Goal: Task Accomplishment & Management: Manage account settings

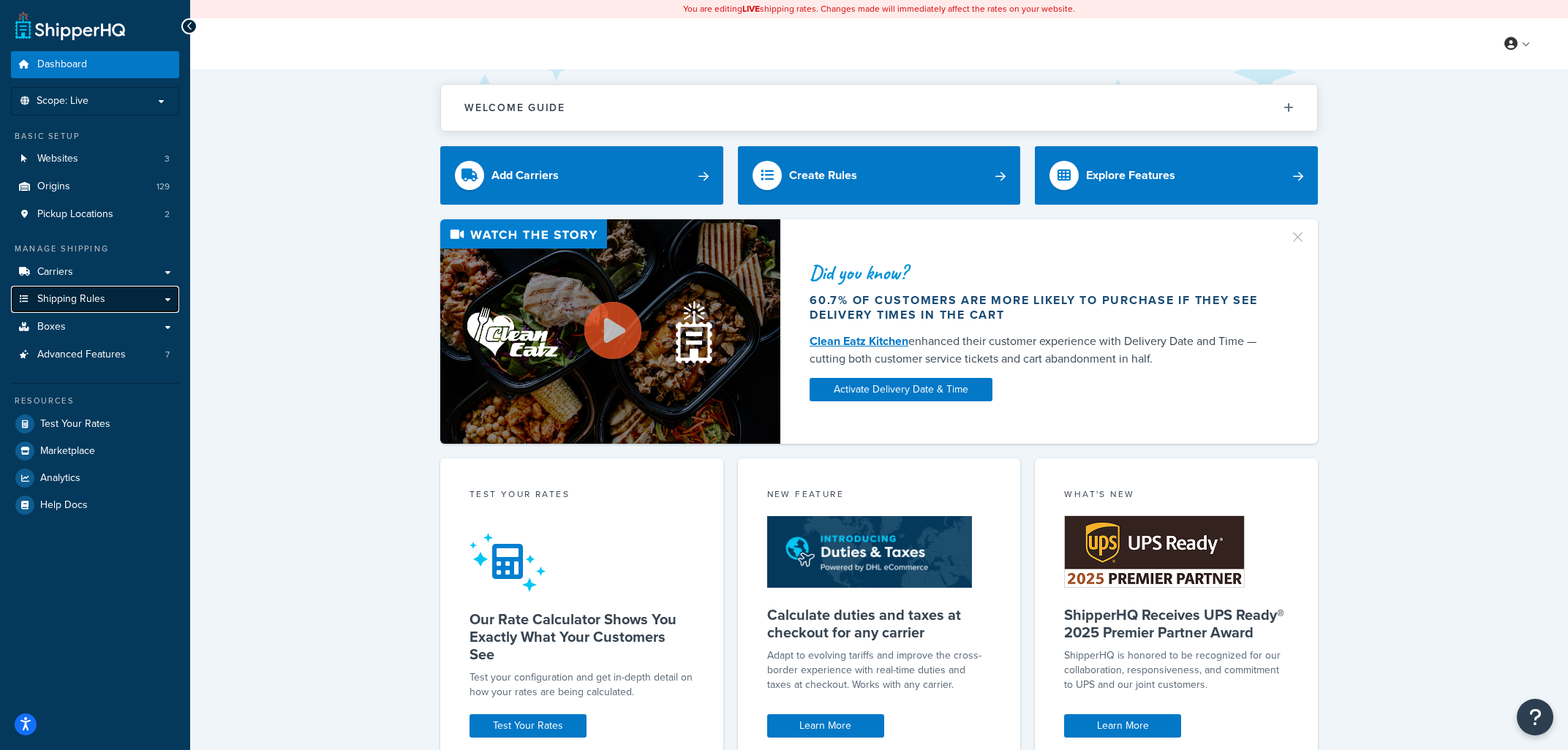
click at [99, 298] on span "Shipping Rules" at bounding box center [72, 299] width 68 height 12
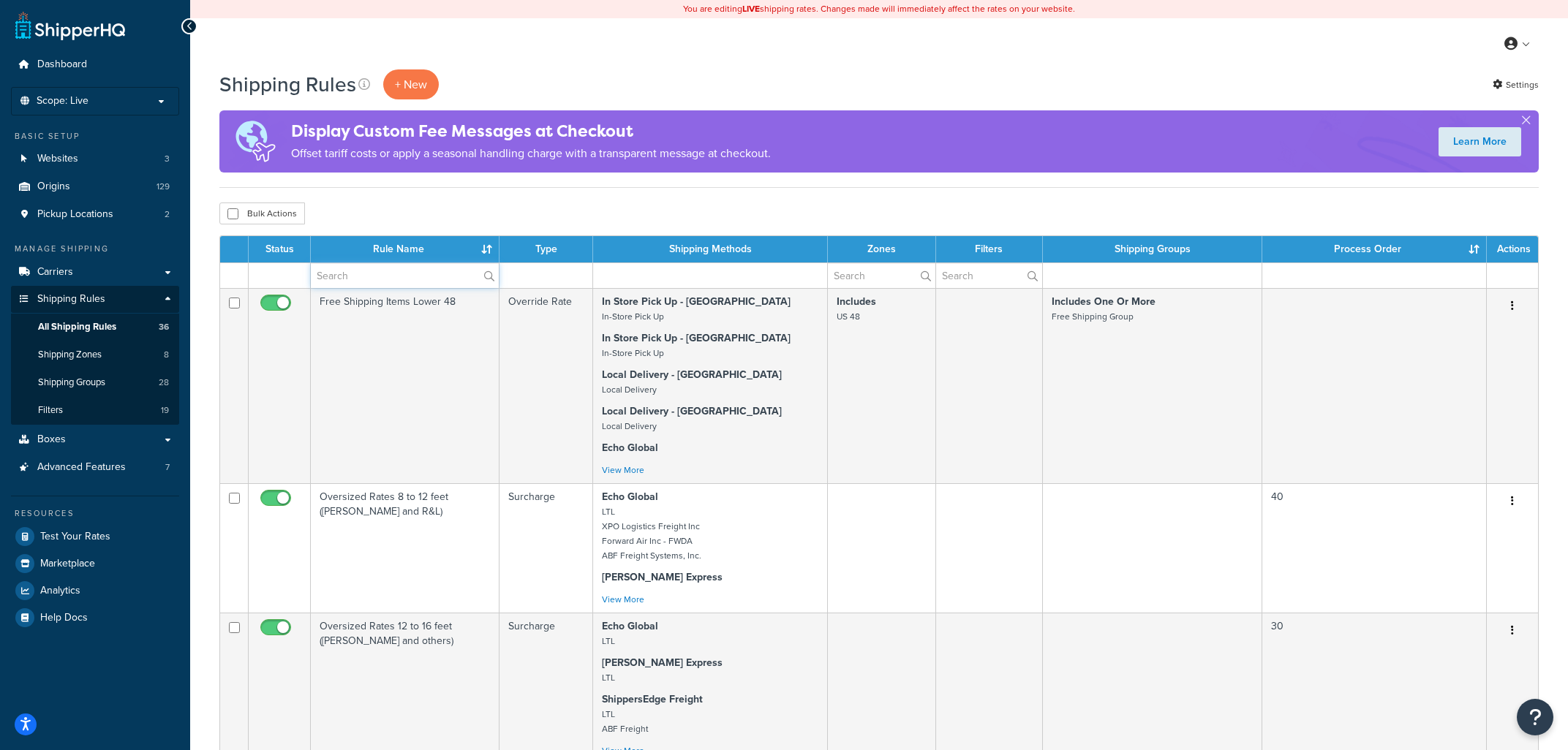
click at [363, 283] on input "text" at bounding box center [405, 276] width 188 height 25
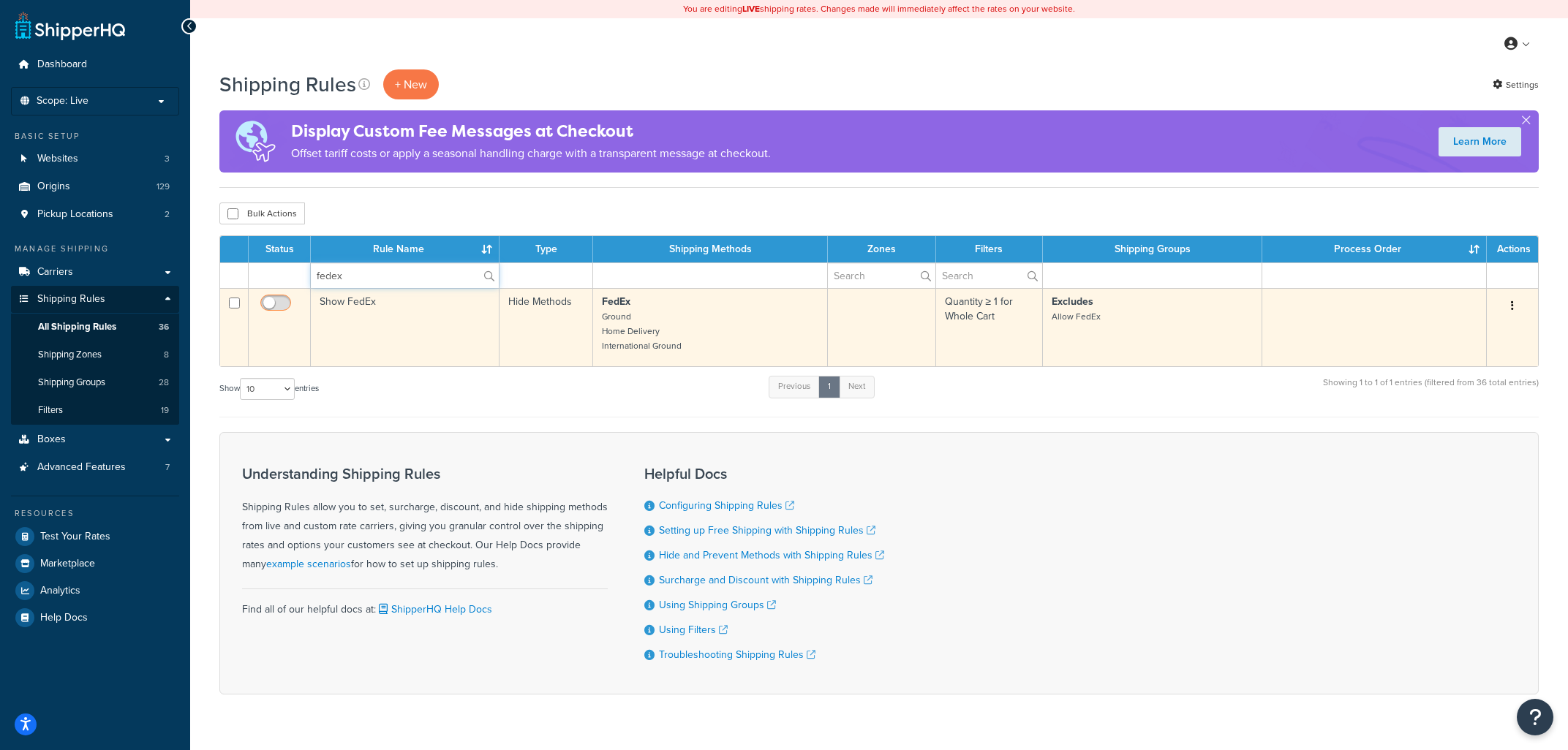
type input "fedex"
click at [274, 301] on input "checkbox" at bounding box center [277, 306] width 40 height 18
checkbox input "true"
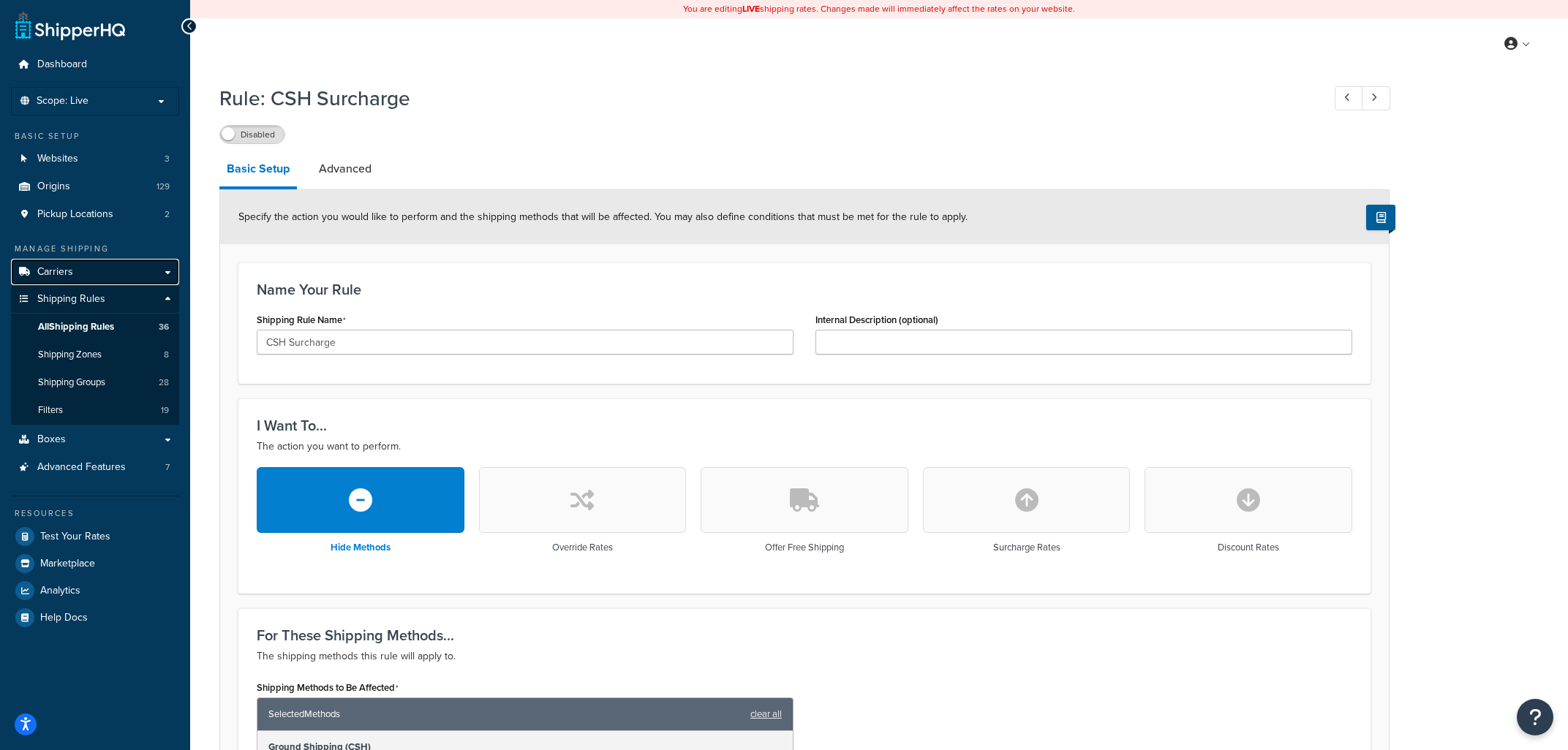
click at [70, 269] on span "Carriers" at bounding box center [55, 272] width 36 height 12
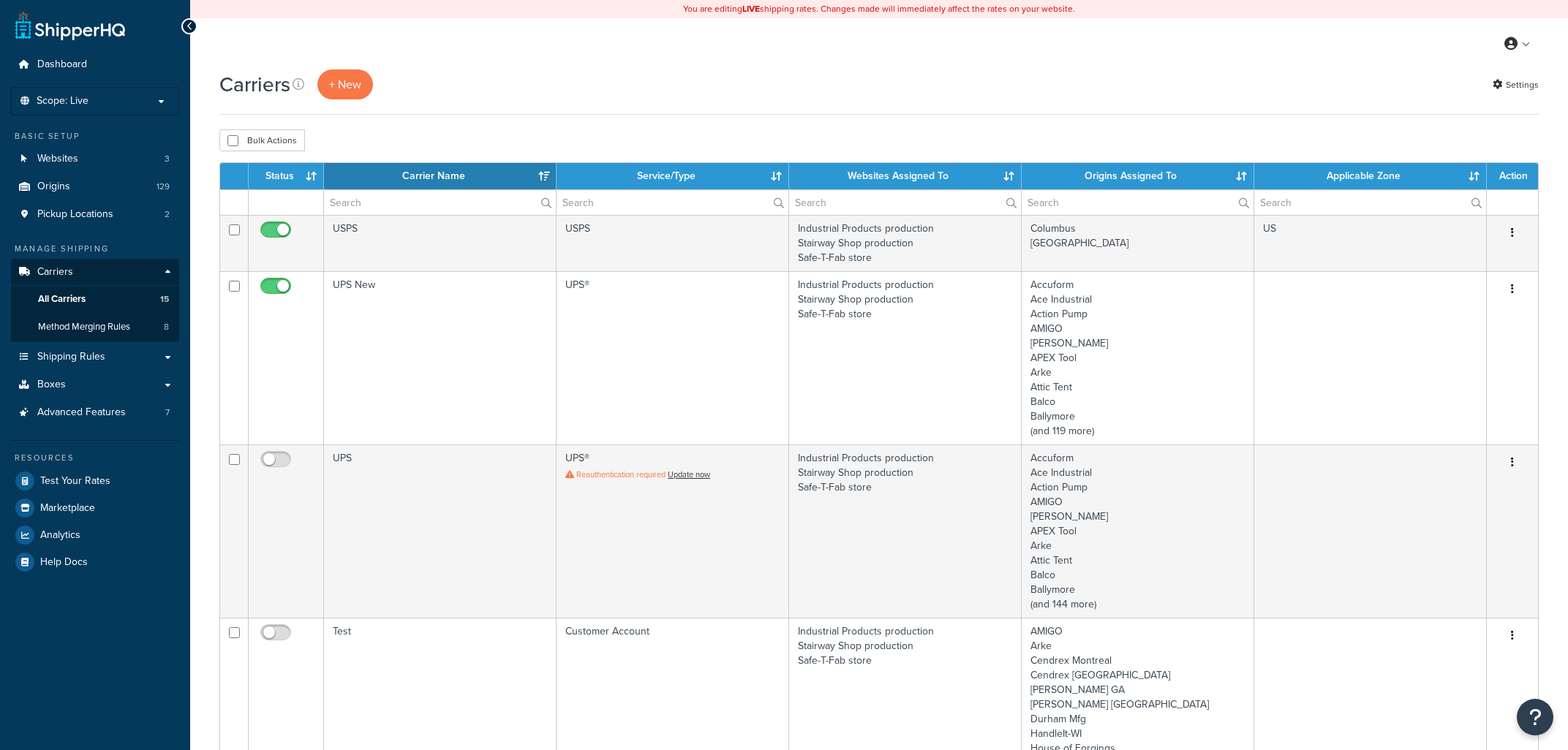
select select "15"
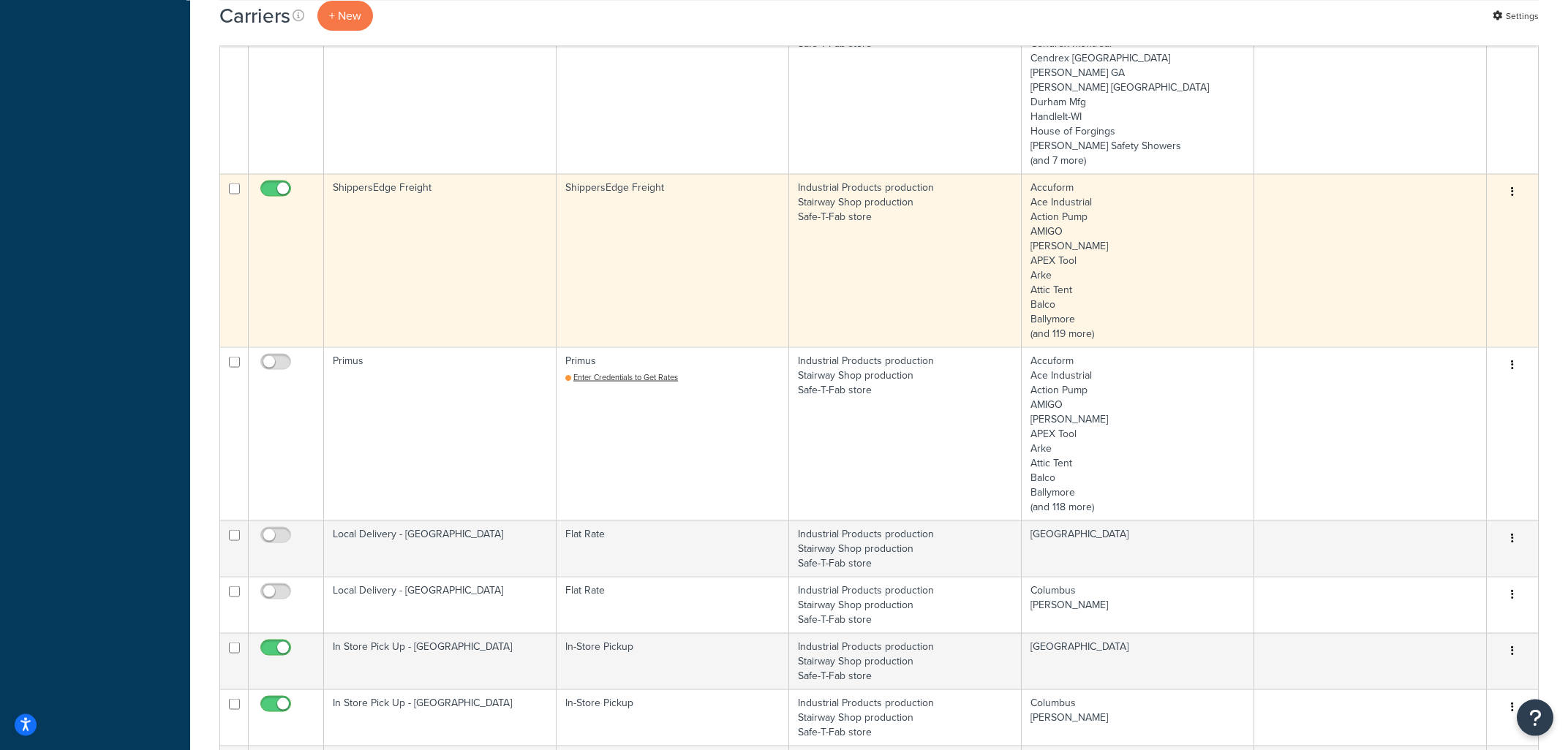
scroll to position [627, 0]
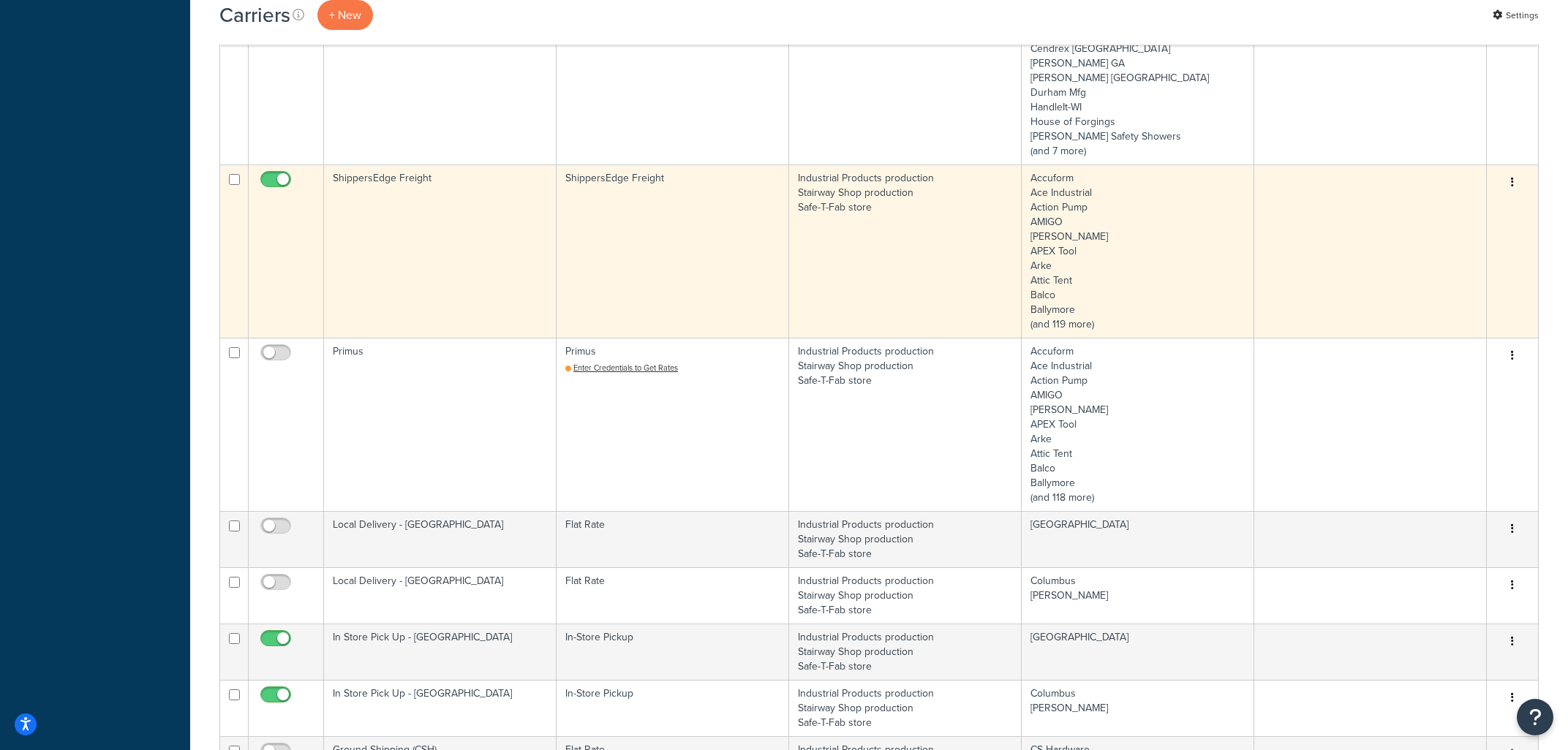
click at [773, 256] on td "ShippersEdge Freight" at bounding box center [672, 251] width 233 height 174
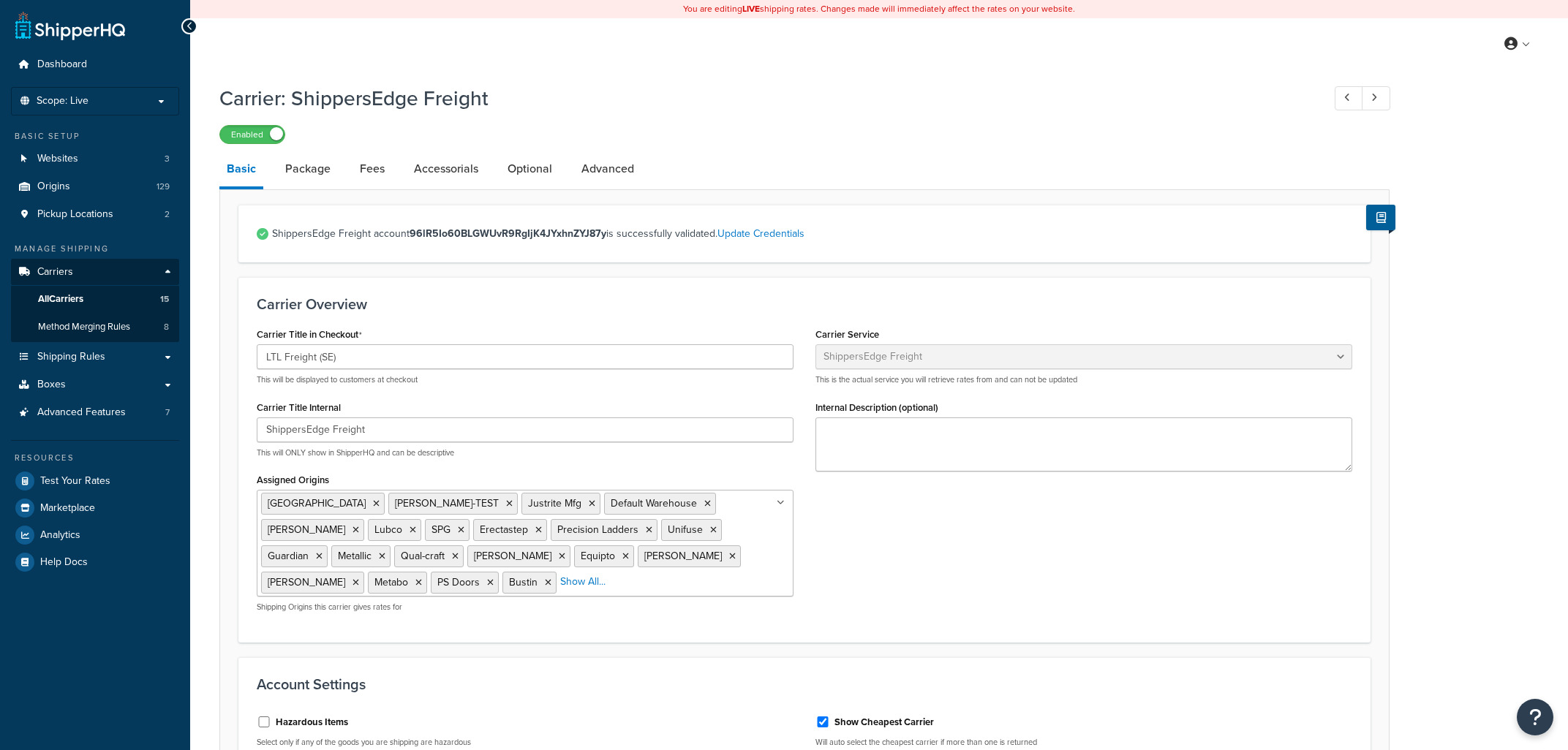
select select "shippersEdgeFreight"
click at [324, 174] on link "Package" at bounding box center [308, 169] width 60 height 35
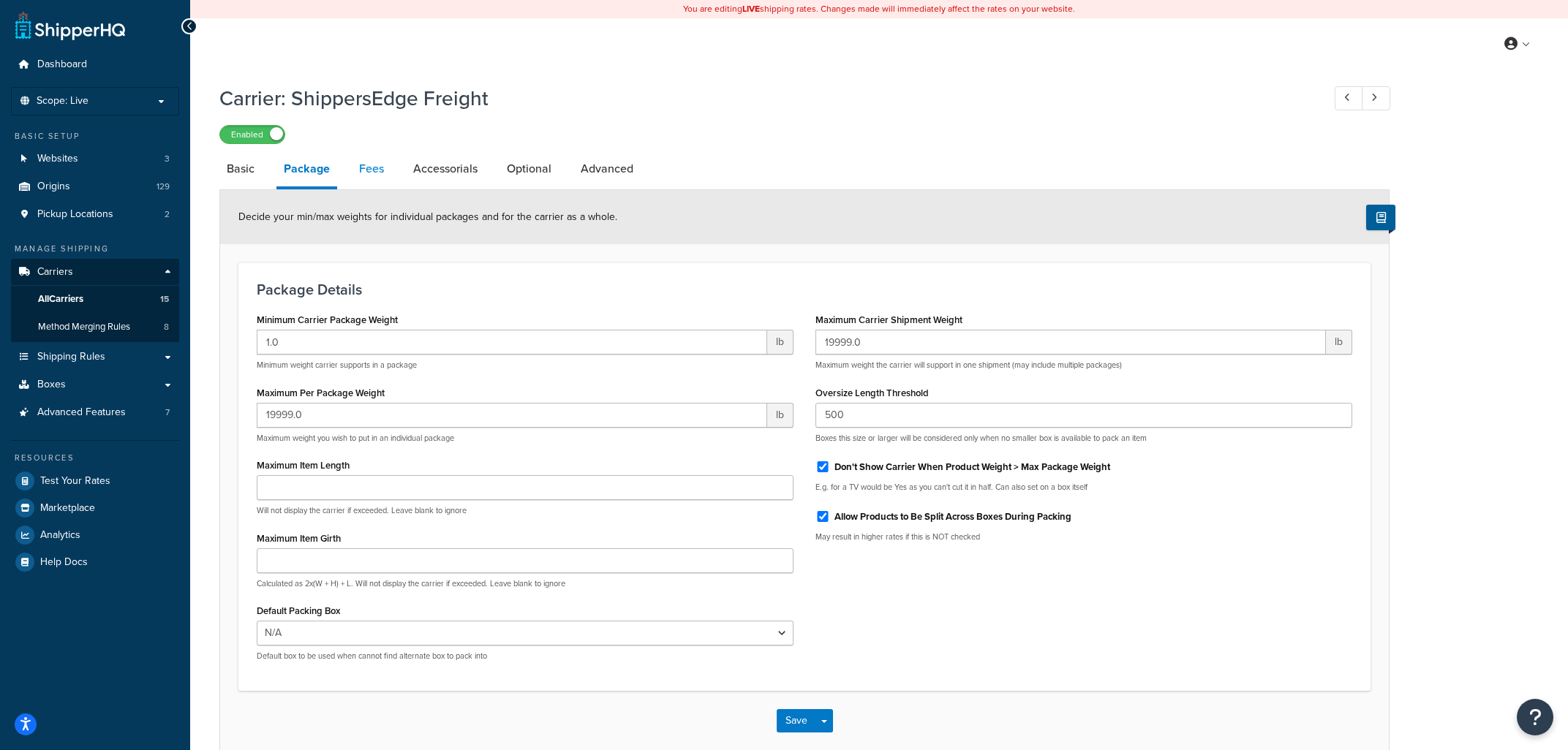
click at [379, 167] on link "Fees" at bounding box center [371, 169] width 39 height 35
select select "AFTER"
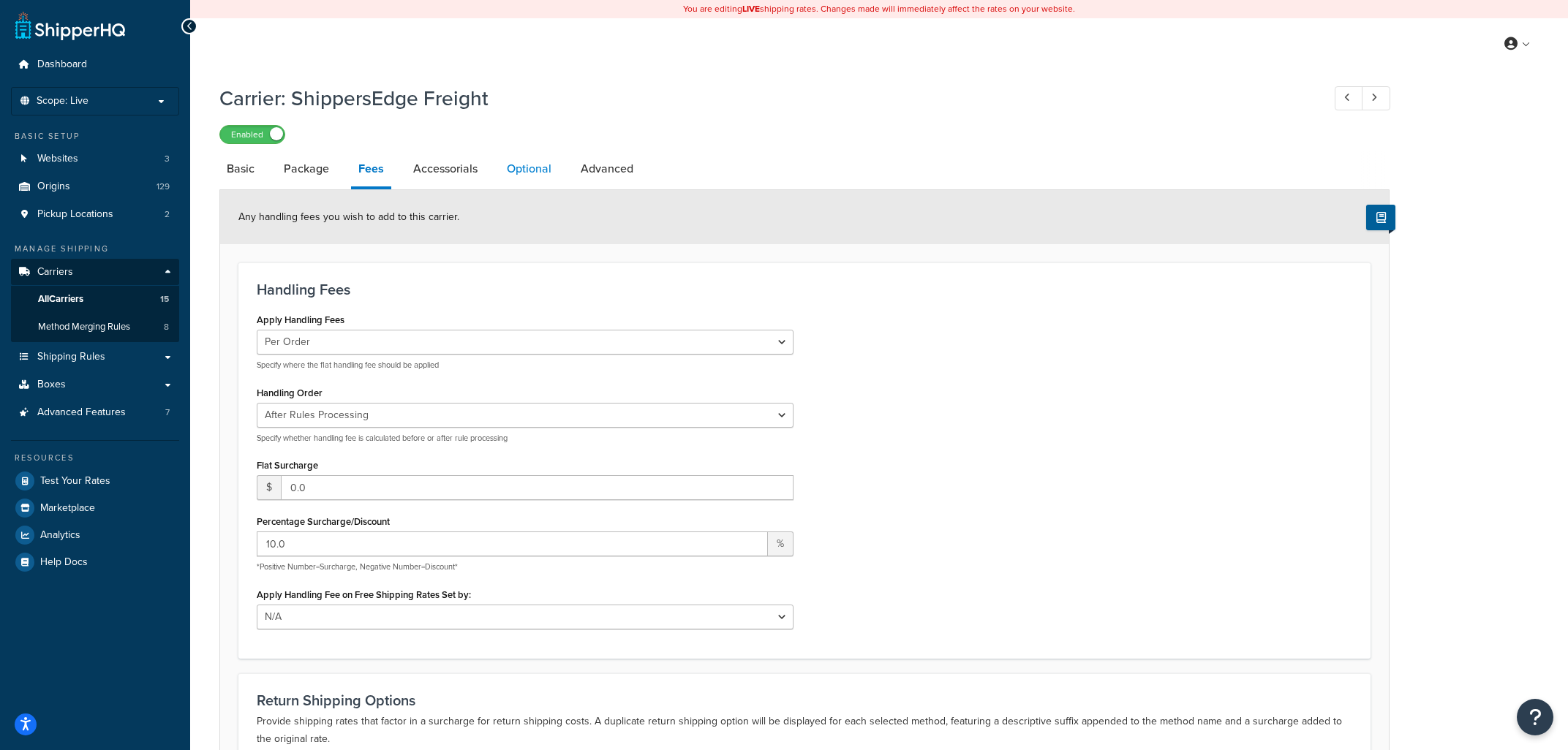
click at [520, 175] on link "Optional" at bounding box center [529, 169] width 59 height 35
select select "150"
select select "20430"
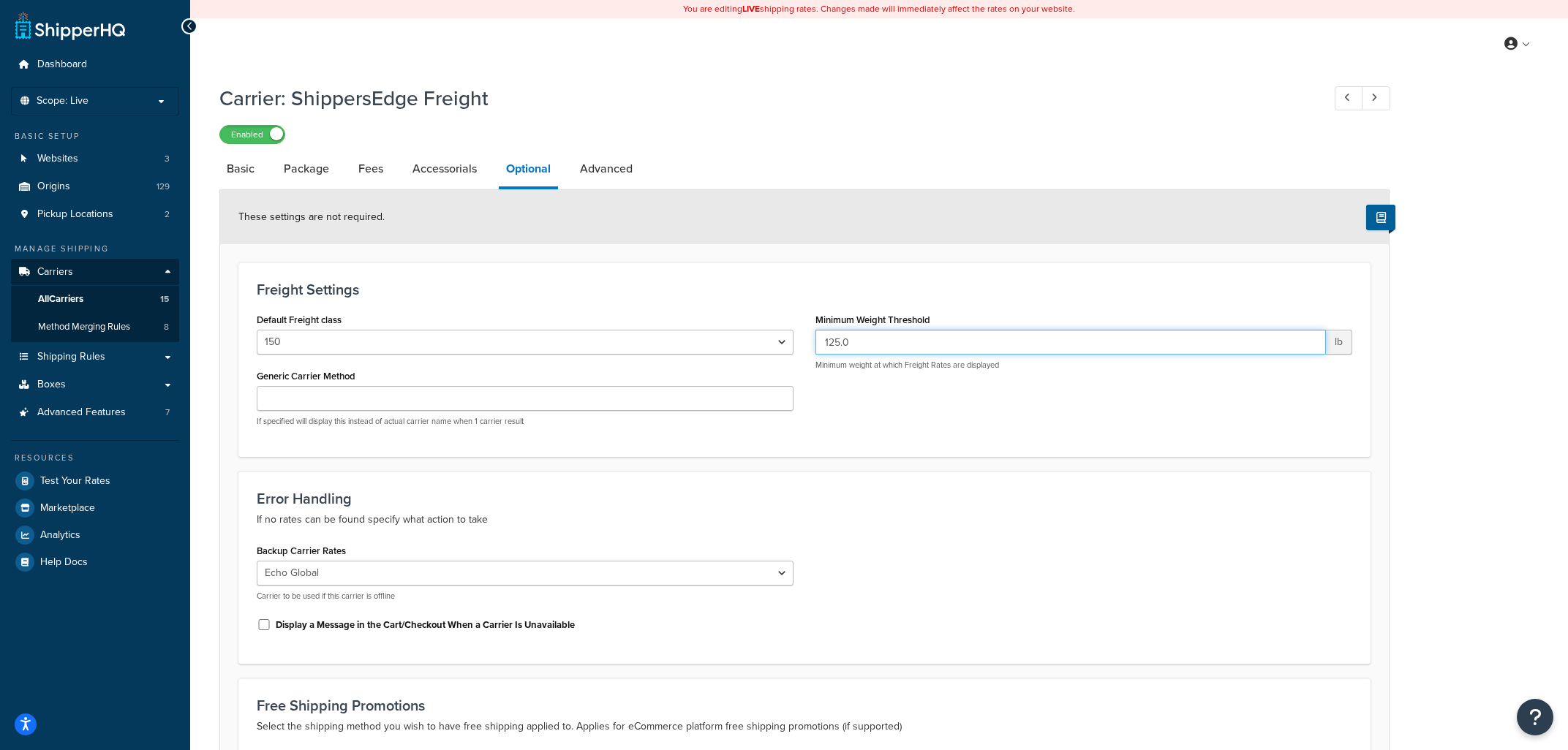
drag, startPoint x: 830, startPoint y: 343, endPoint x: 897, endPoint y: 351, distance: 67.5
click at [897, 351] on input "125.0" at bounding box center [1070, 342] width 510 height 25
type input "115"
click at [985, 571] on div "Backup Carrier Rates None Echo Global Cerasis FedEx UPS Test Primus UPS New In …" at bounding box center [804, 593] width 1117 height 106
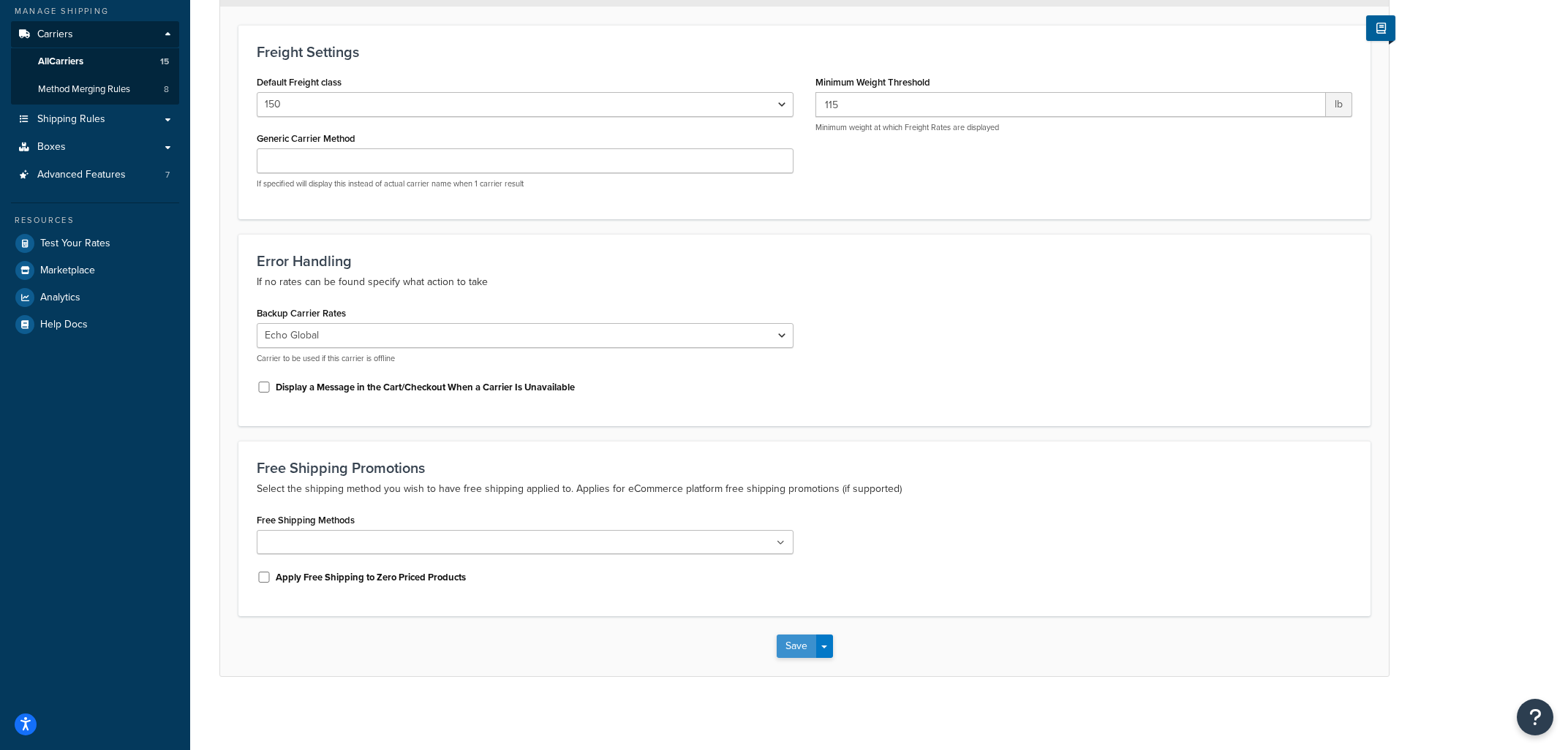
click at [787, 649] on button "Save" at bounding box center [796, 646] width 39 height 24
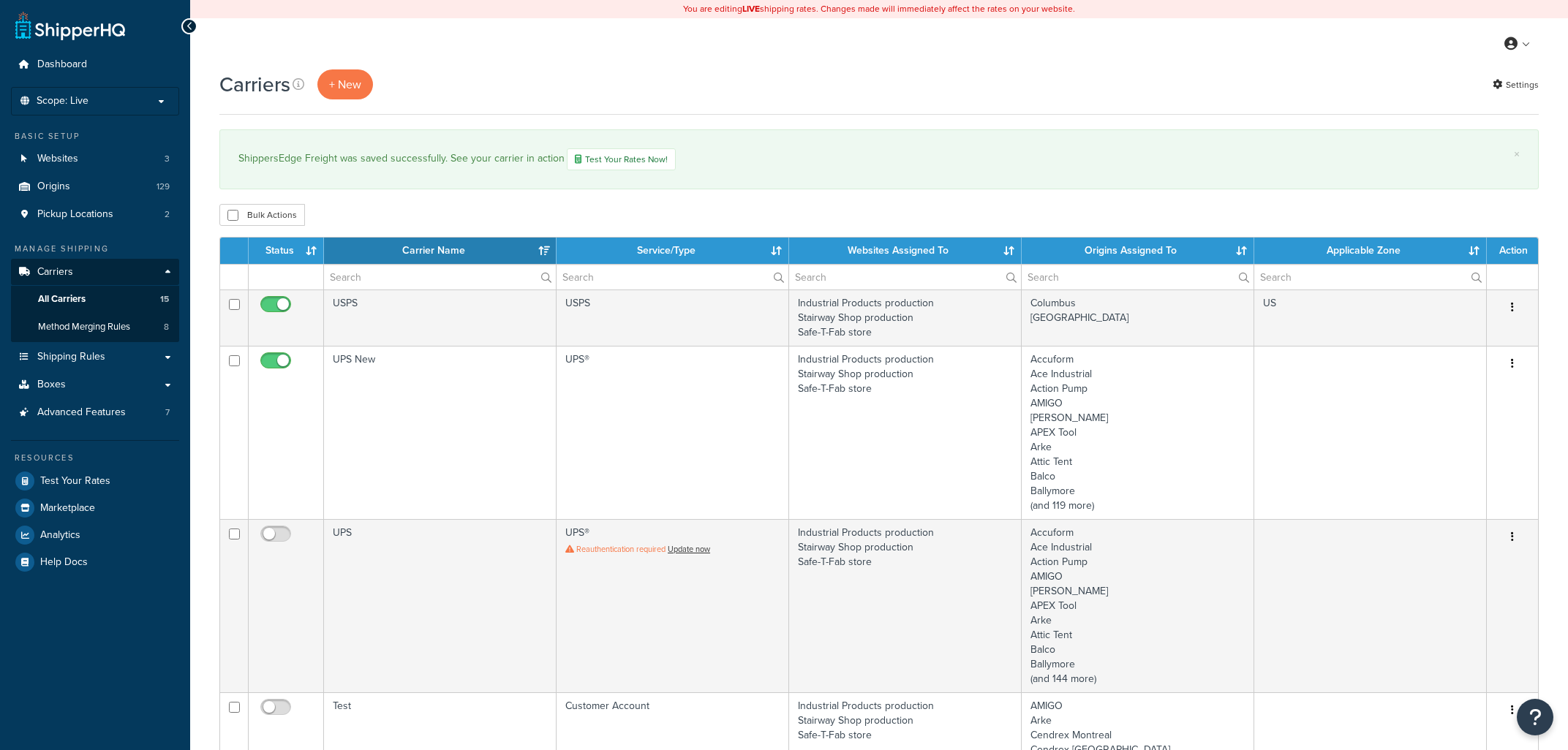
select select "15"
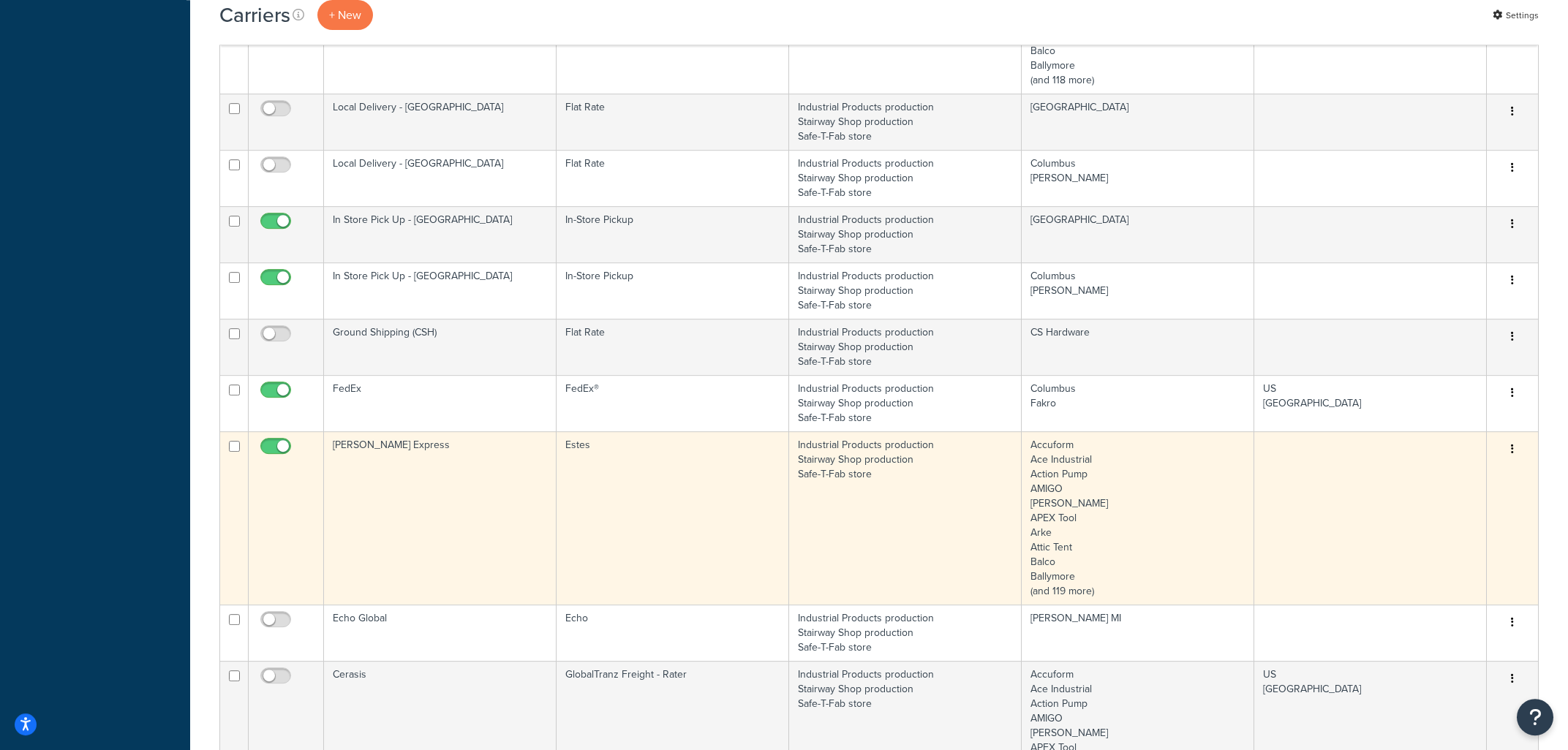
scroll to position [1254, 0]
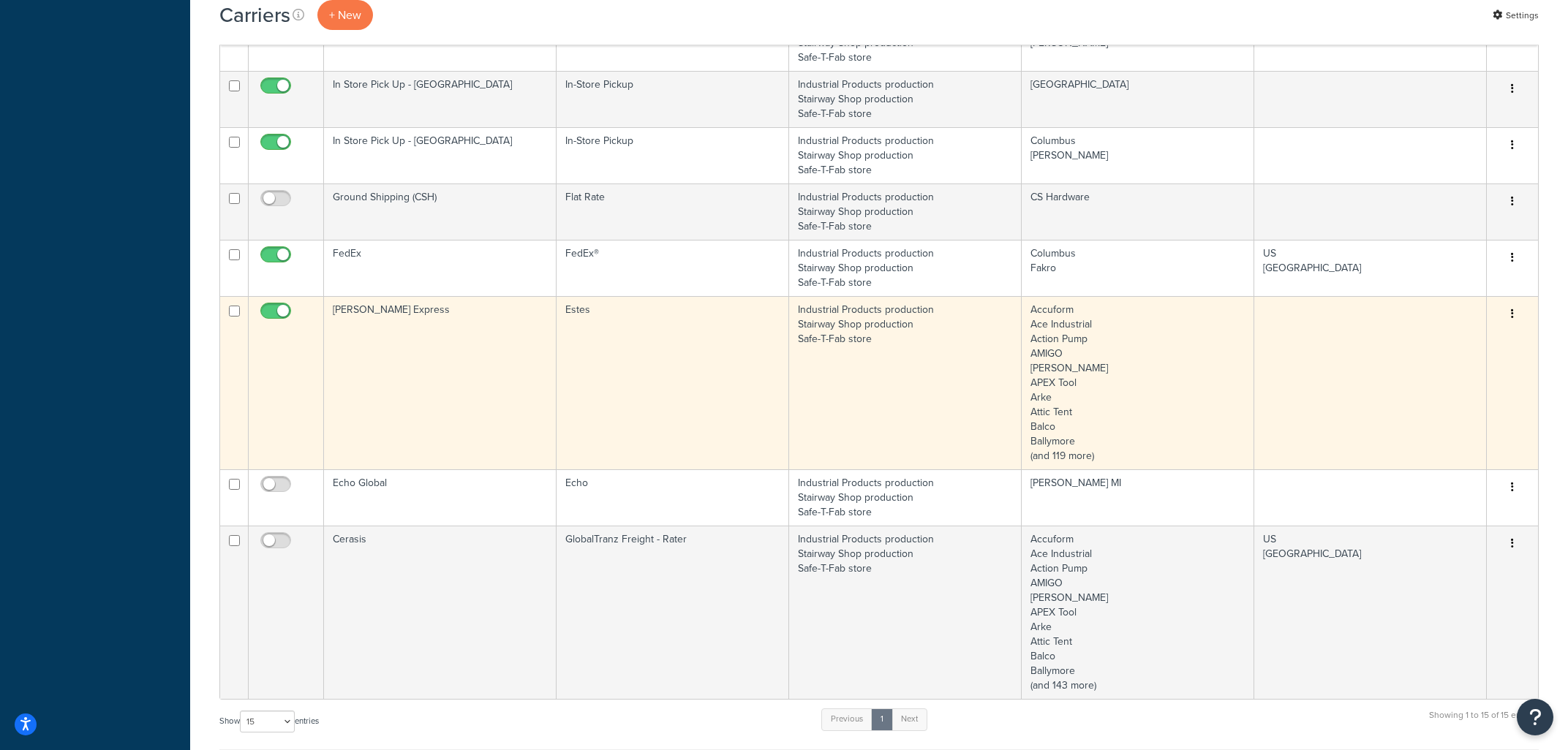
click at [863, 398] on td "Industrial Products production Stairway Shop production Safe-T-Fab store" at bounding box center [905, 383] width 233 height 174
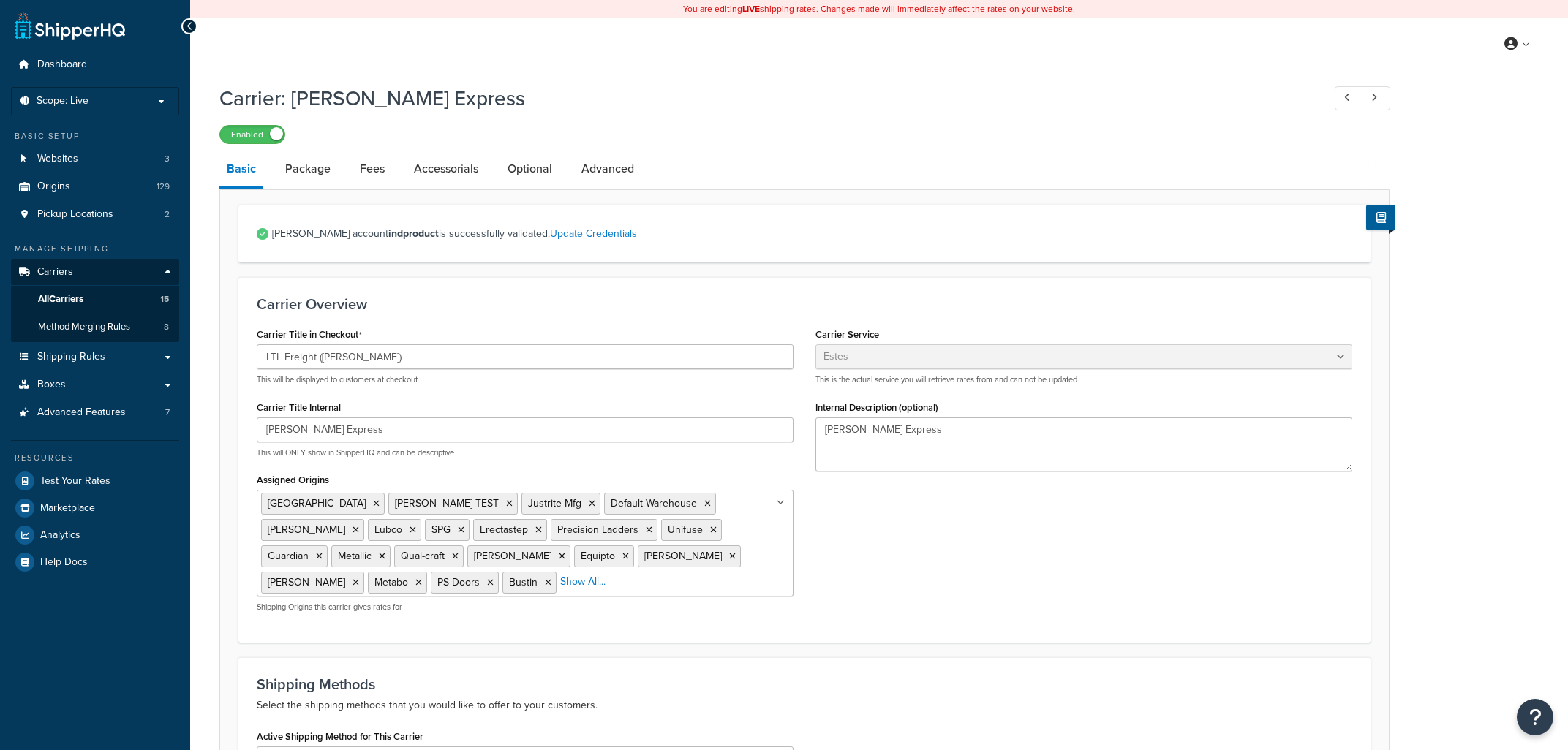
select select "estesFreight"
click at [469, 172] on link "Accessorials" at bounding box center [446, 169] width 79 height 35
select select "residential"
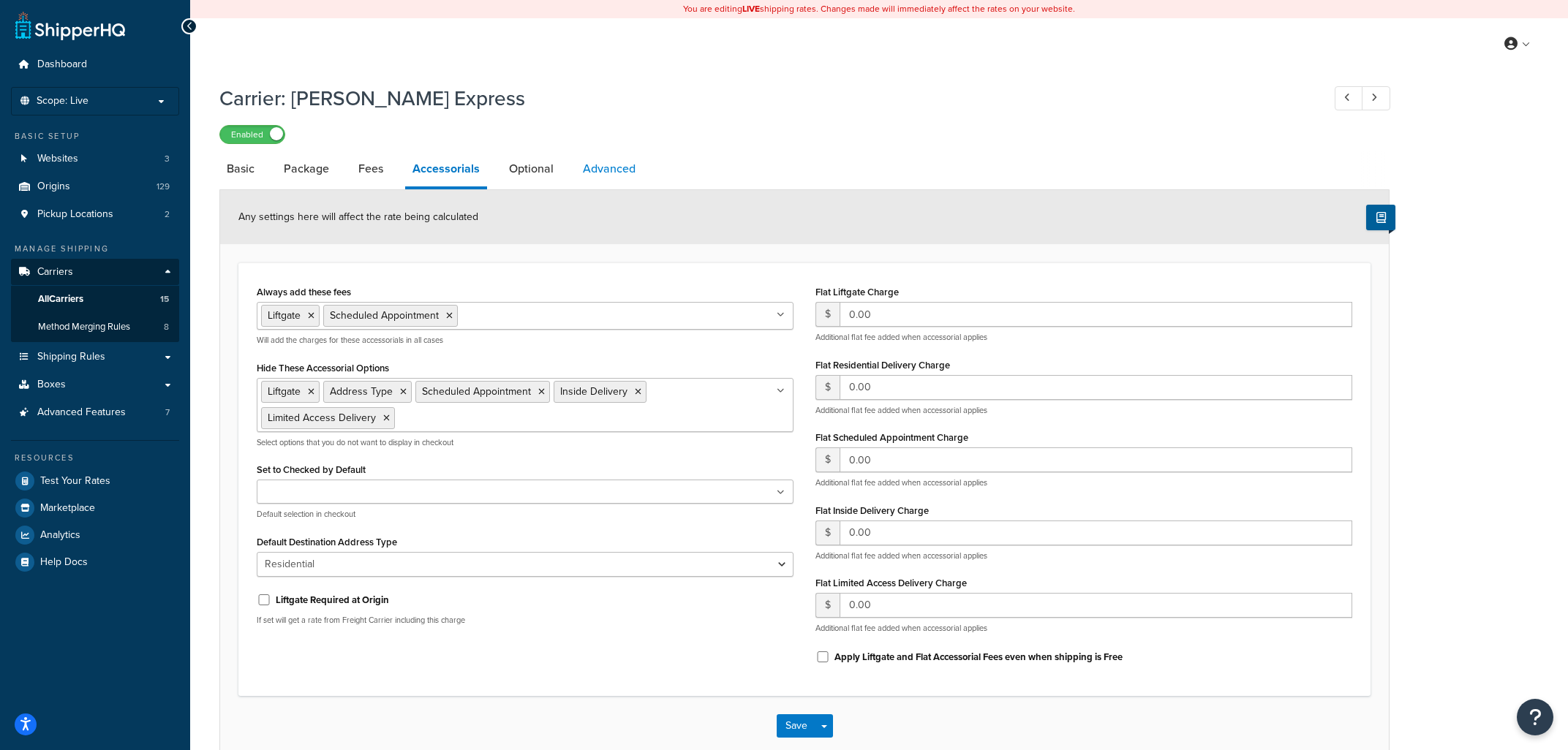
click at [588, 174] on link "Advanced" at bounding box center [609, 169] width 67 height 35
select select "false"
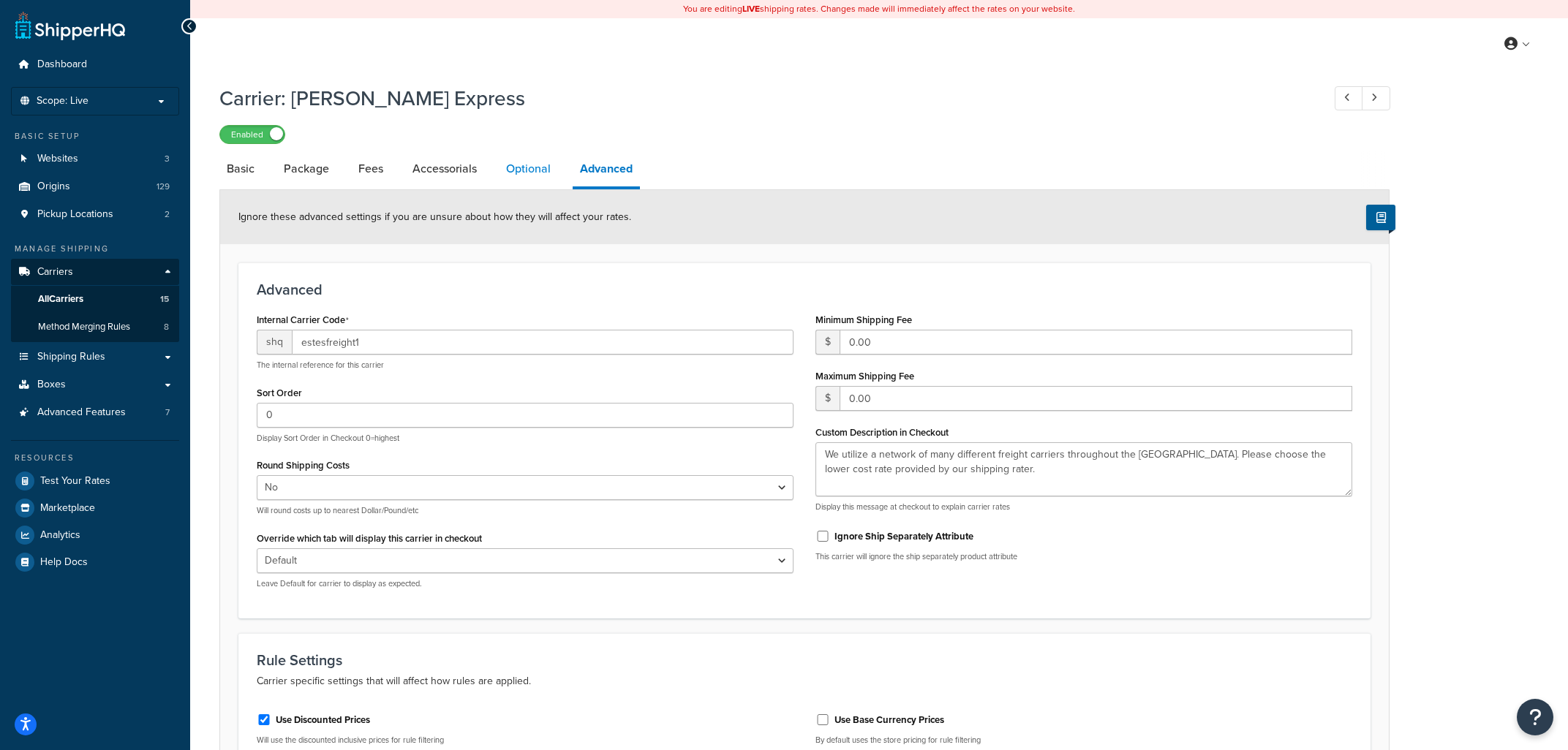
click at [517, 163] on link "Optional" at bounding box center [528, 169] width 59 height 35
select select "150"
select select "20430"
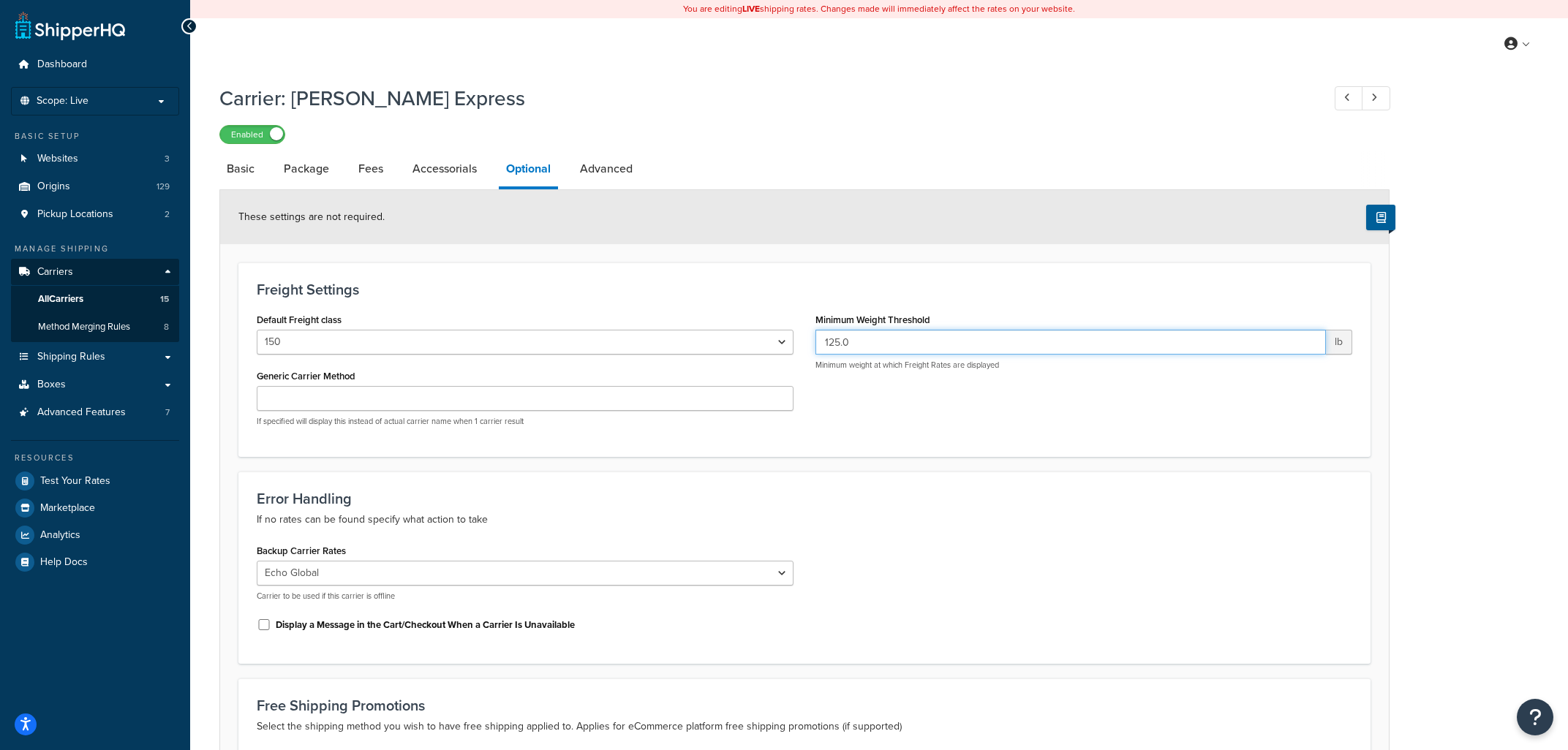
drag, startPoint x: 821, startPoint y: 340, endPoint x: 924, endPoint y: 335, distance: 103.1
click at [924, 335] on input "125.0" at bounding box center [1070, 342] width 510 height 25
type input "115"
click at [1078, 626] on div "Backup Carrier Rates None Echo Global Cerasis FedEx UPS Test Primus UPS New In …" at bounding box center [804, 593] width 1117 height 106
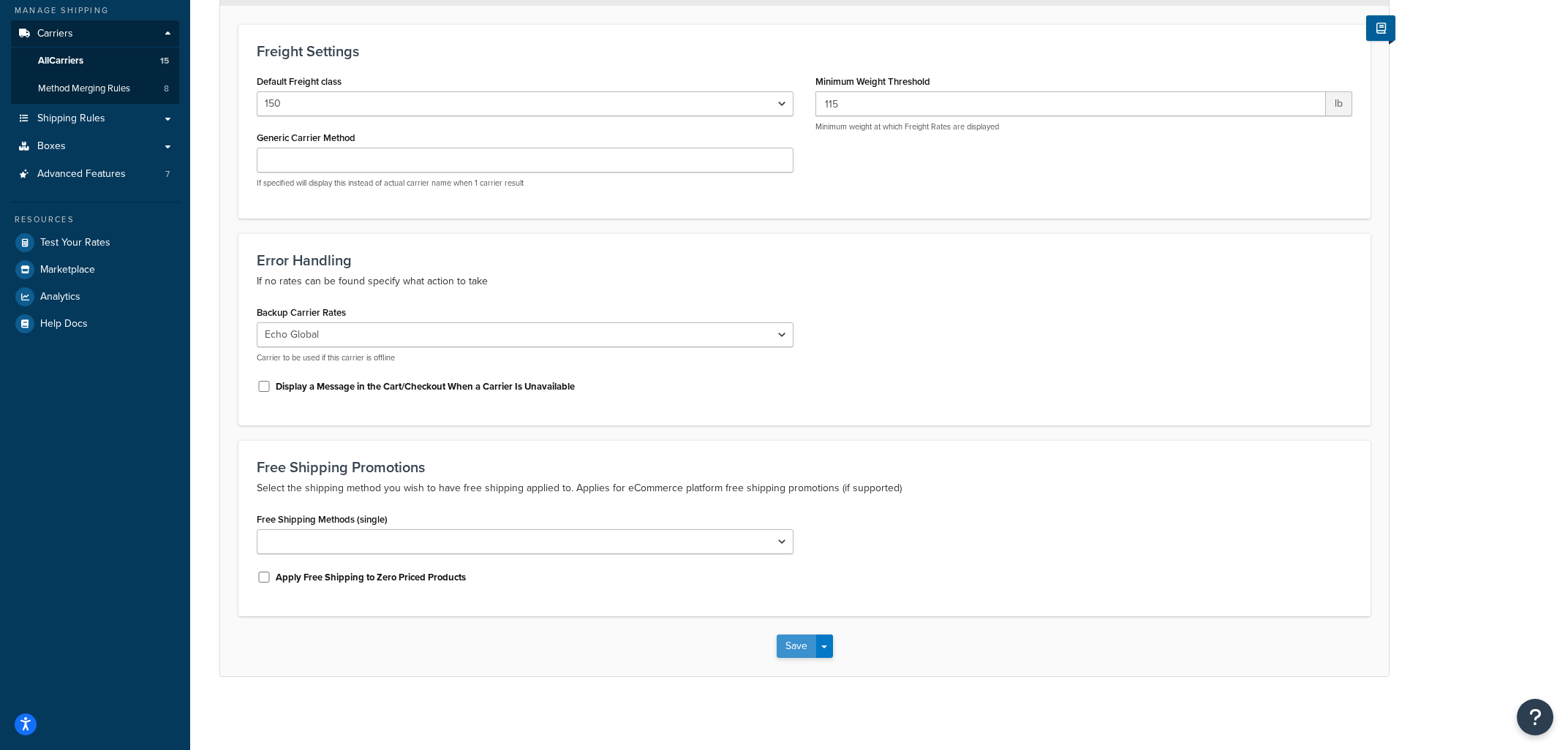
click at [795, 645] on button "Save" at bounding box center [796, 646] width 39 height 24
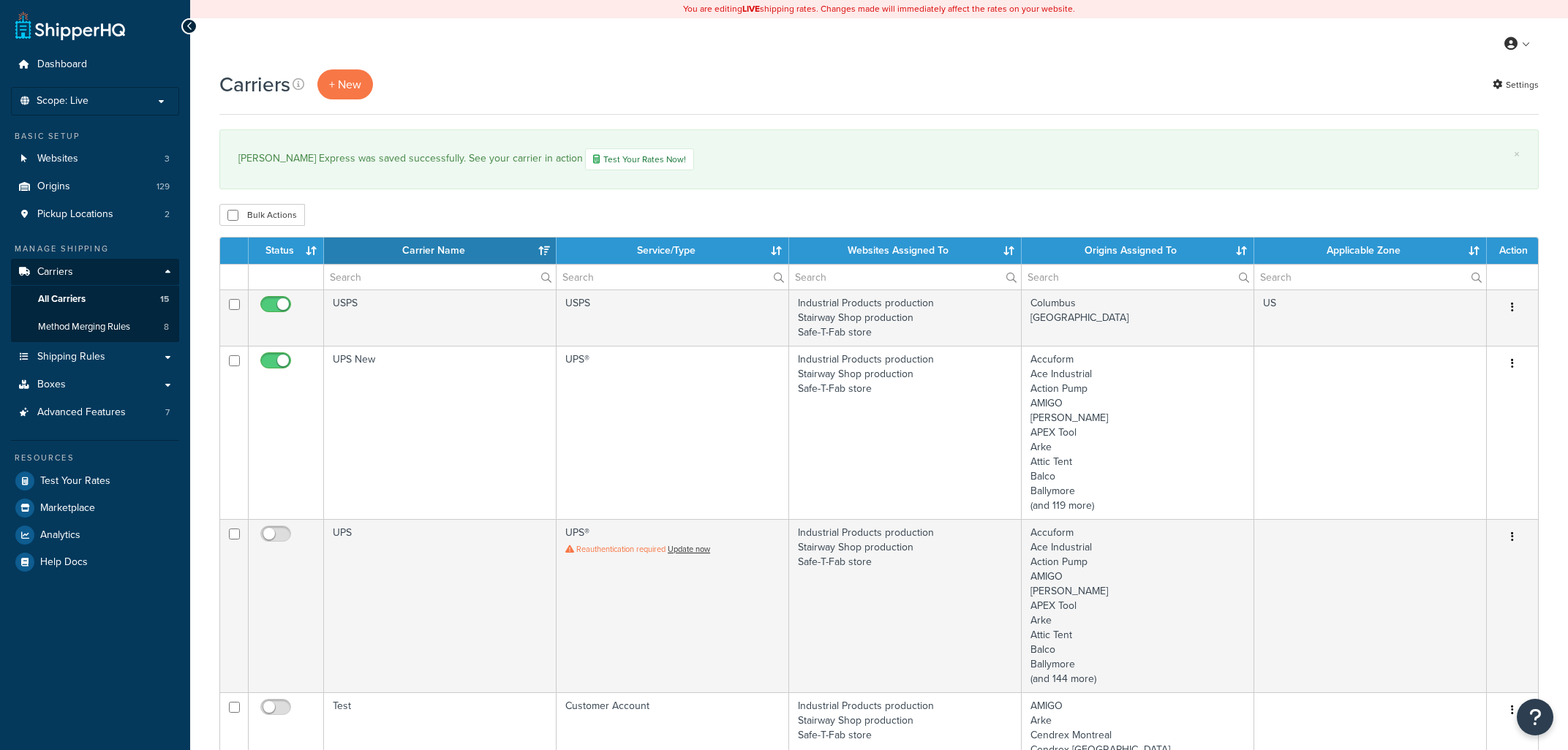
select select "15"
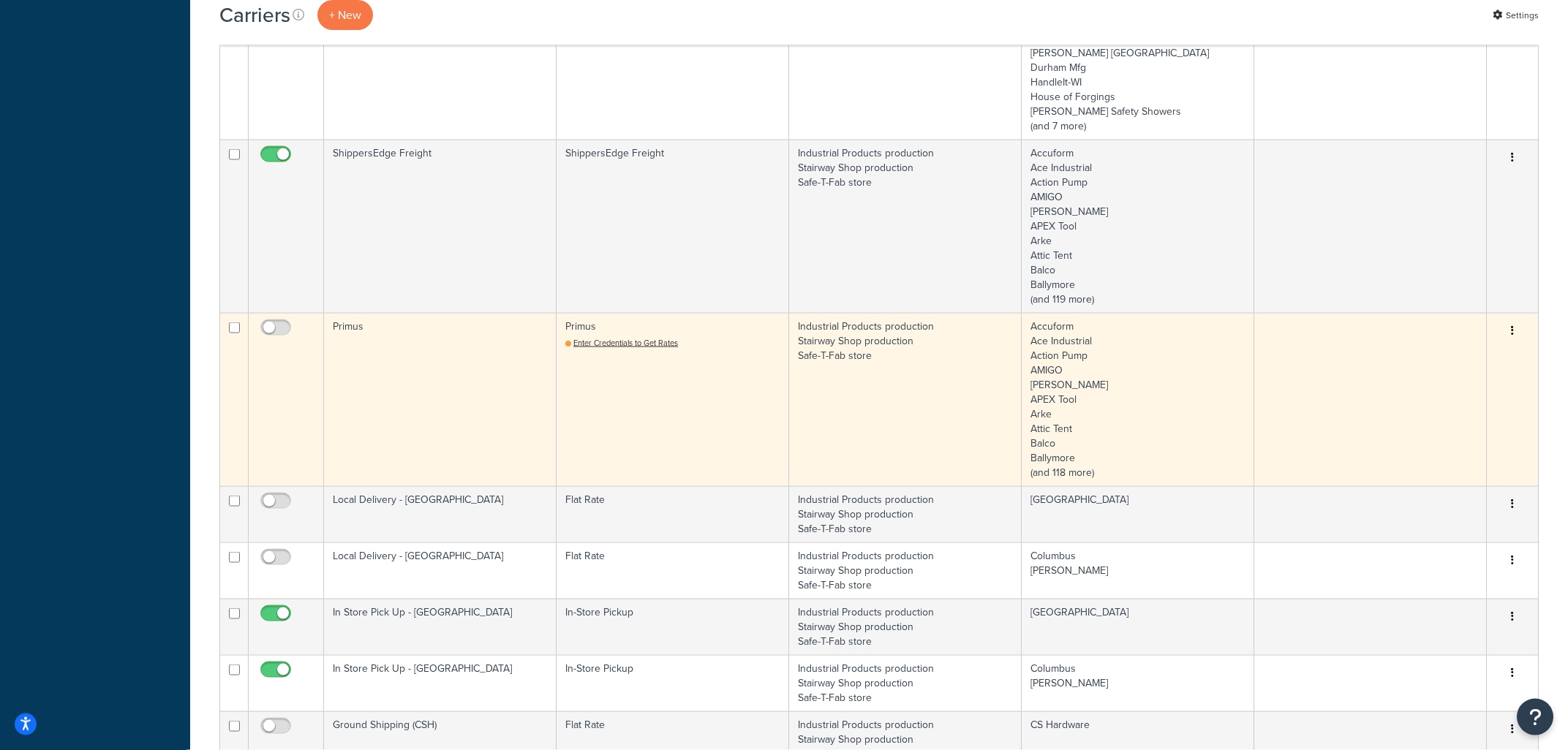
scroll to position [784, 0]
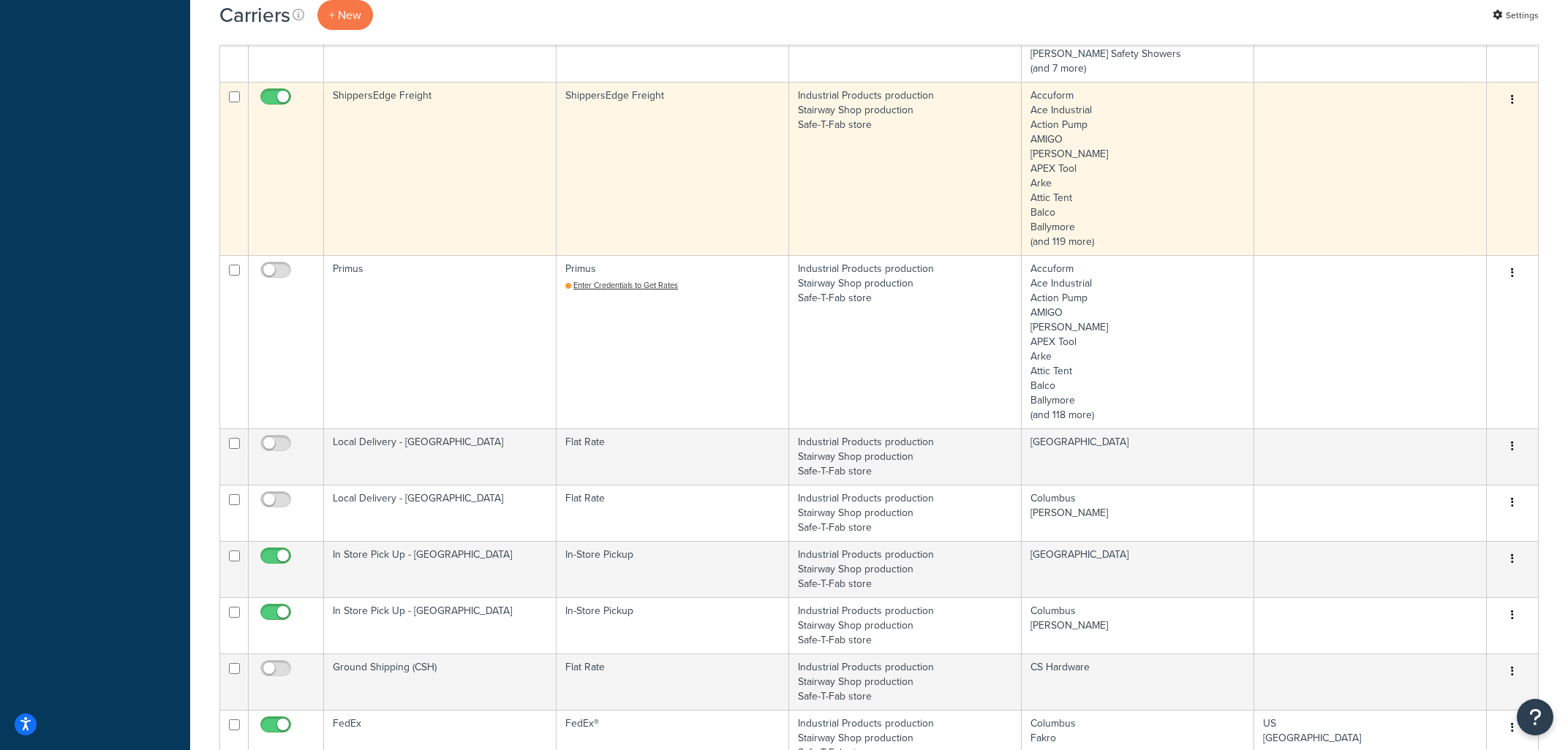
click at [730, 188] on td "ShippersEdge Freight" at bounding box center [672, 168] width 233 height 174
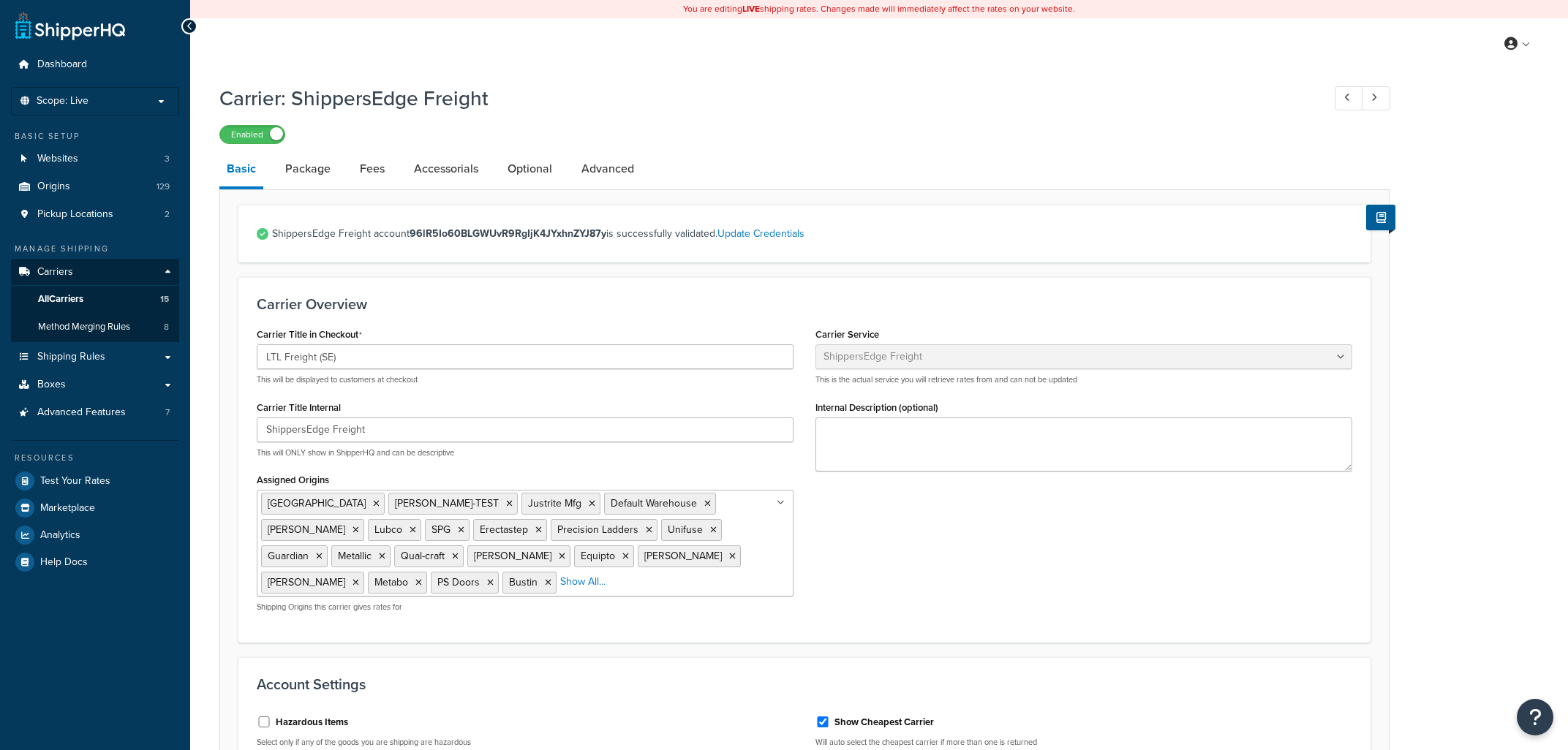
select select "shippersEdgeFreight"
click at [585, 174] on link "Advanced" at bounding box center [607, 169] width 67 height 35
select select "false"
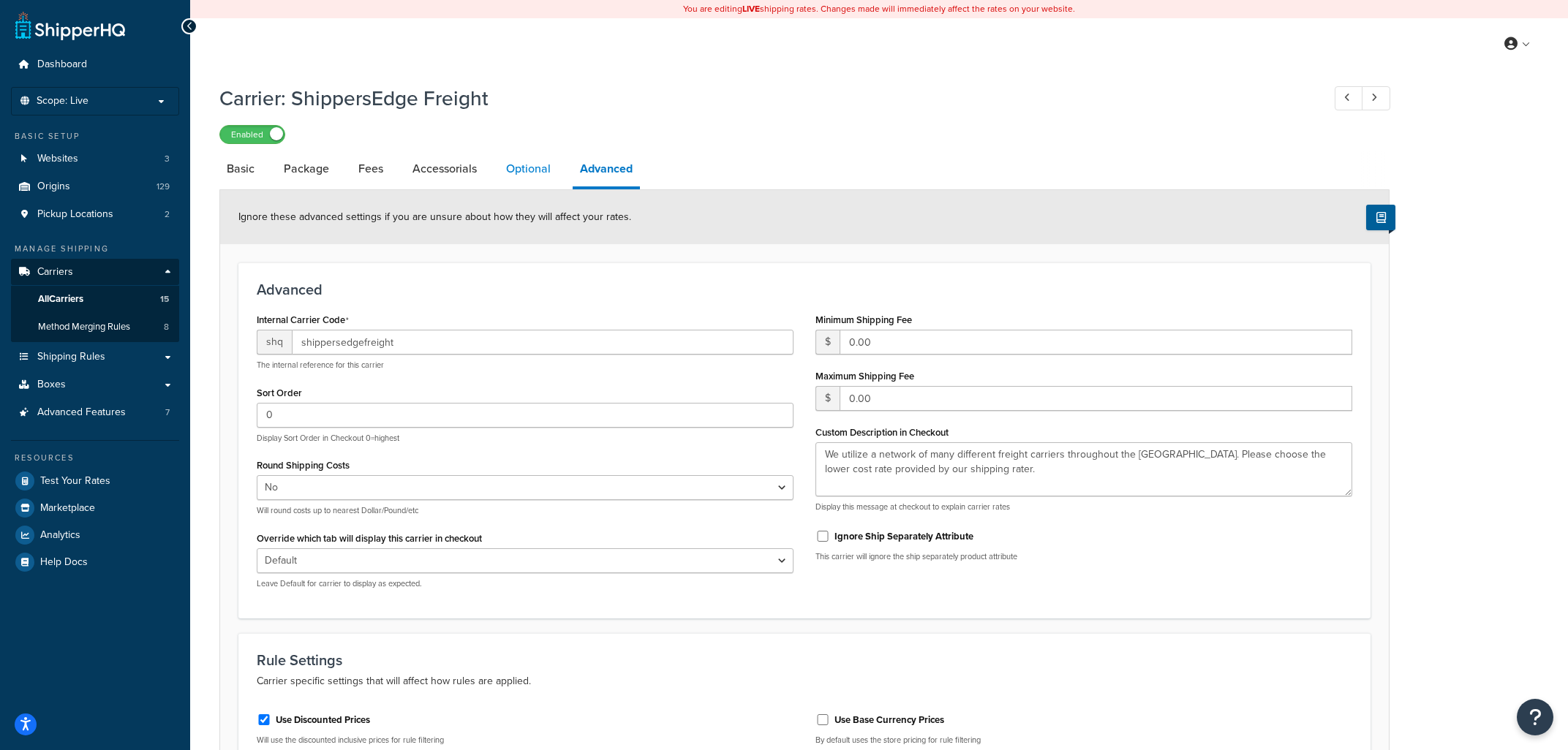
click at [541, 169] on link "Optional" at bounding box center [528, 169] width 59 height 35
select select "150"
select select "20430"
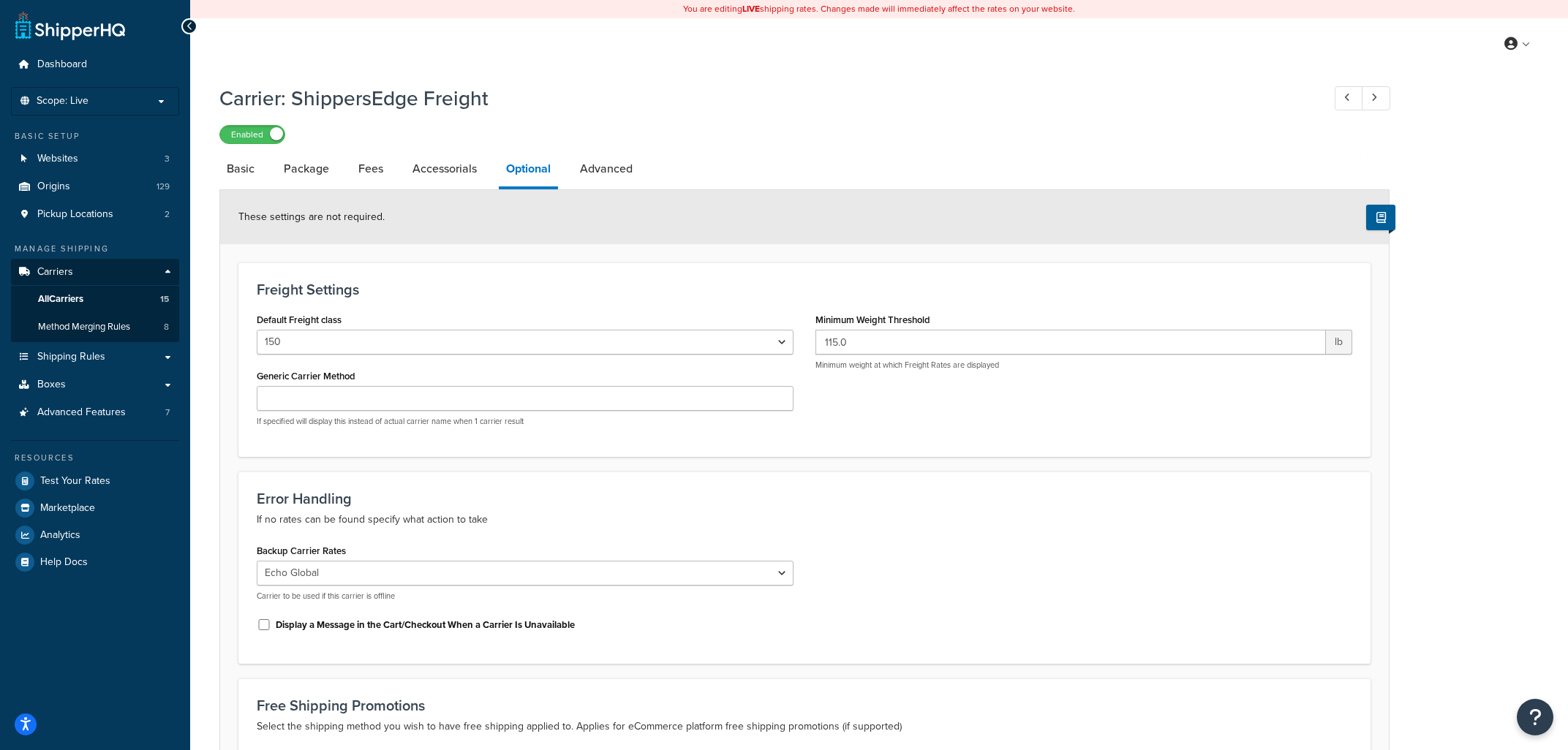
scroll to position [78, 0]
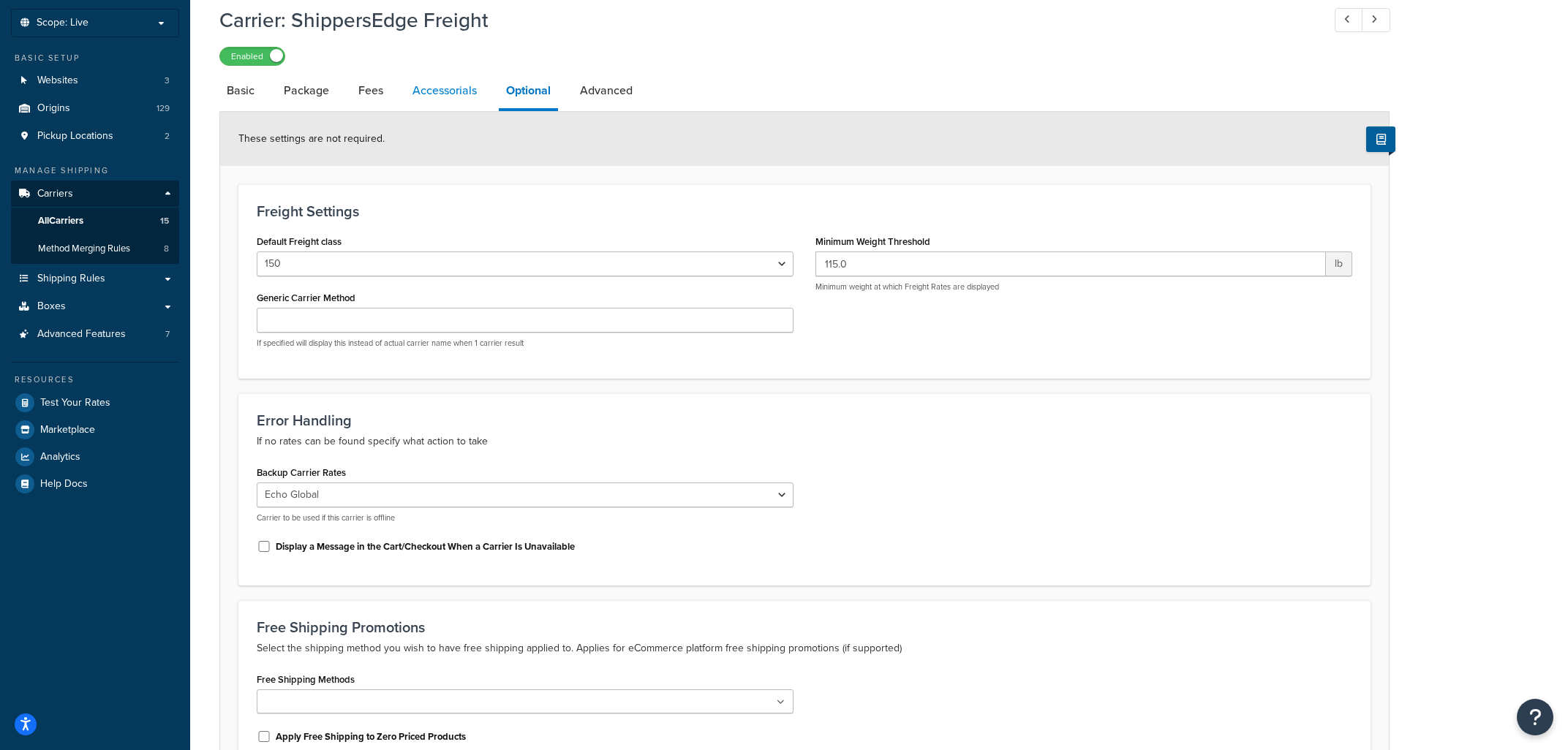
click at [435, 92] on link "Accessorials" at bounding box center [445, 91] width 79 height 35
select select "residential"
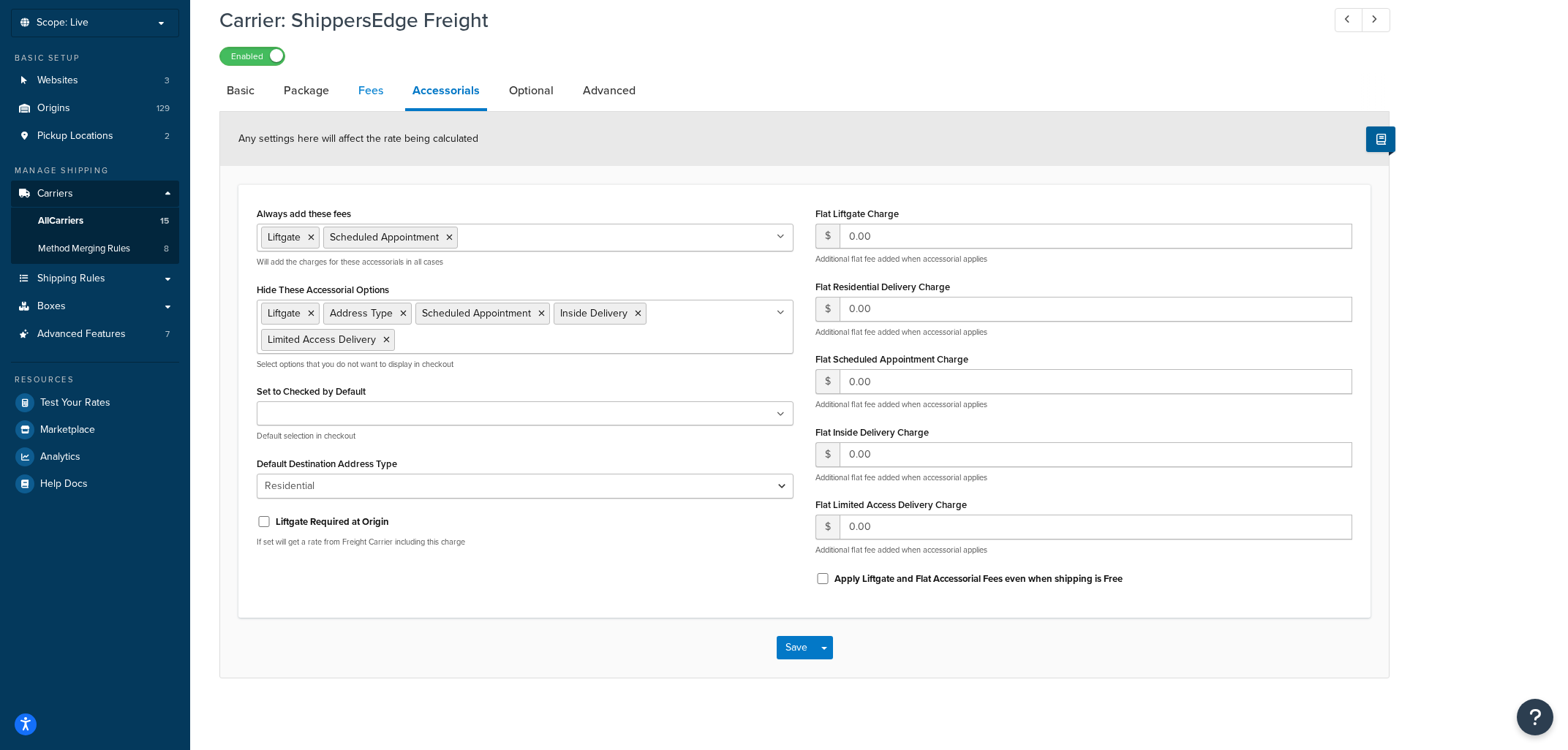
click at [370, 89] on link "Fees" at bounding box center [371, 91] width 39 height 35
select select "AFTER"
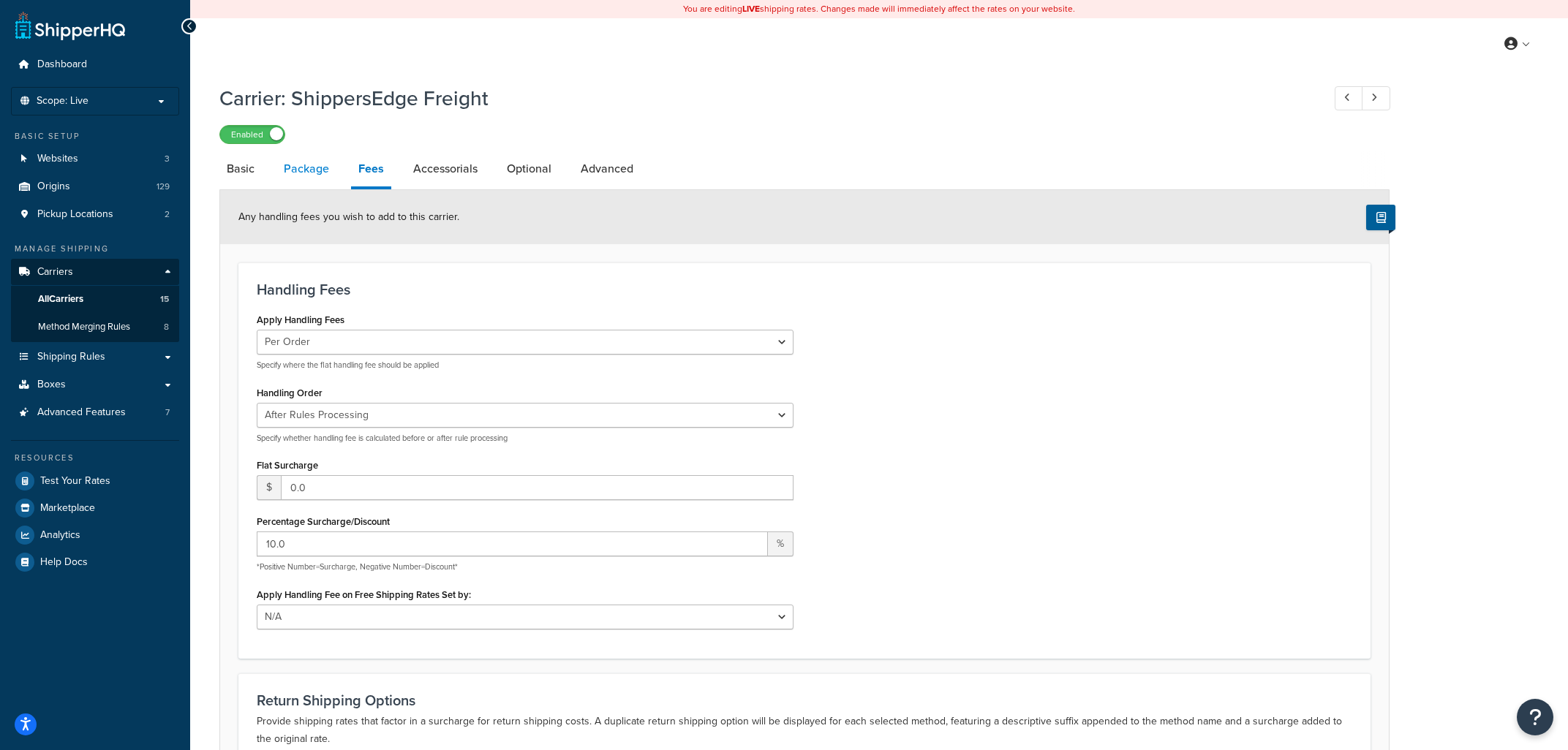
click at [310, 177] on link "Package" at bounding box center [306, 169] width 60 height 35
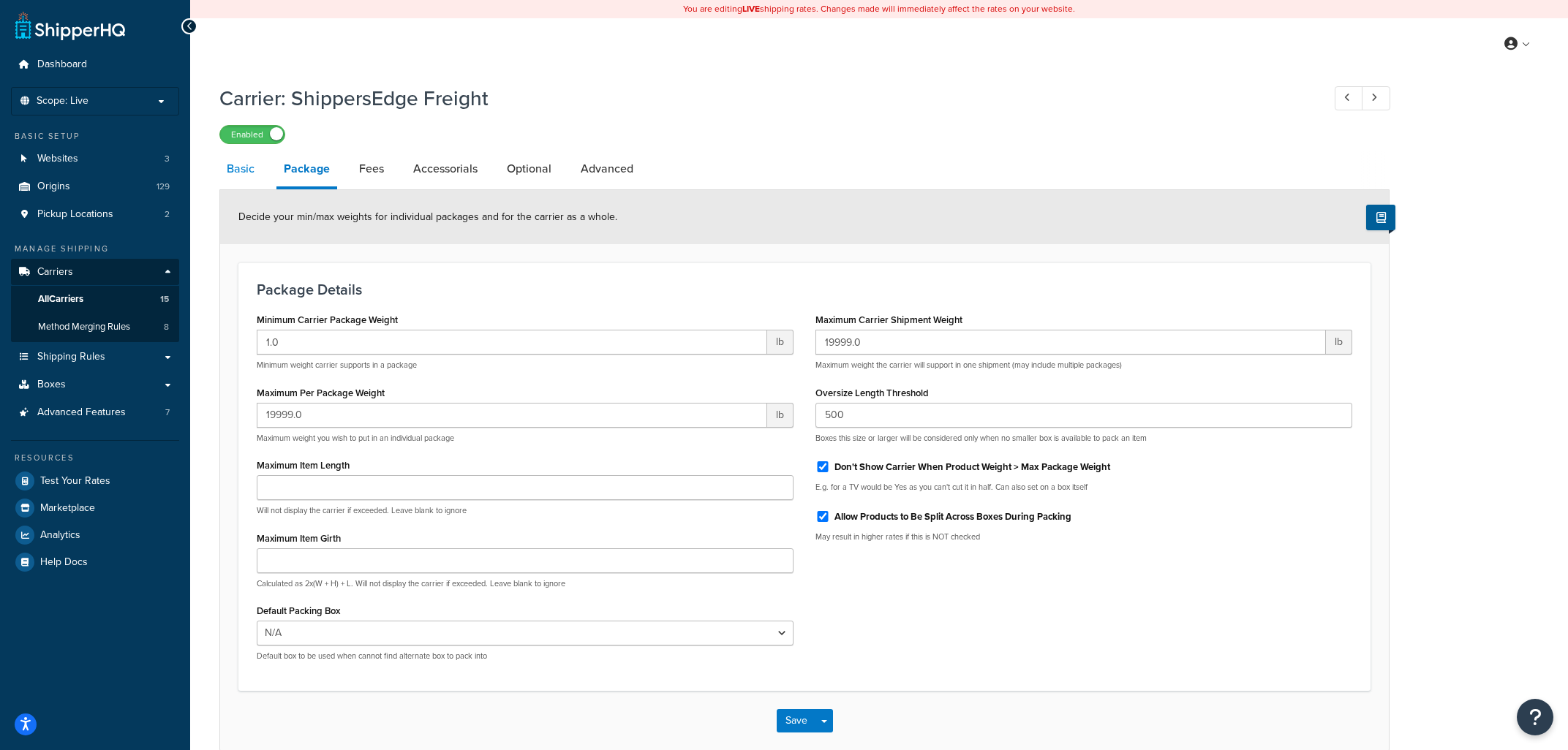
click at [237, 170] on link "Basic" at bounding box center [241, 169] width 43 height 35
select select "shippersEdgeFreight"
